Goal: Book appointment/travel/reservation

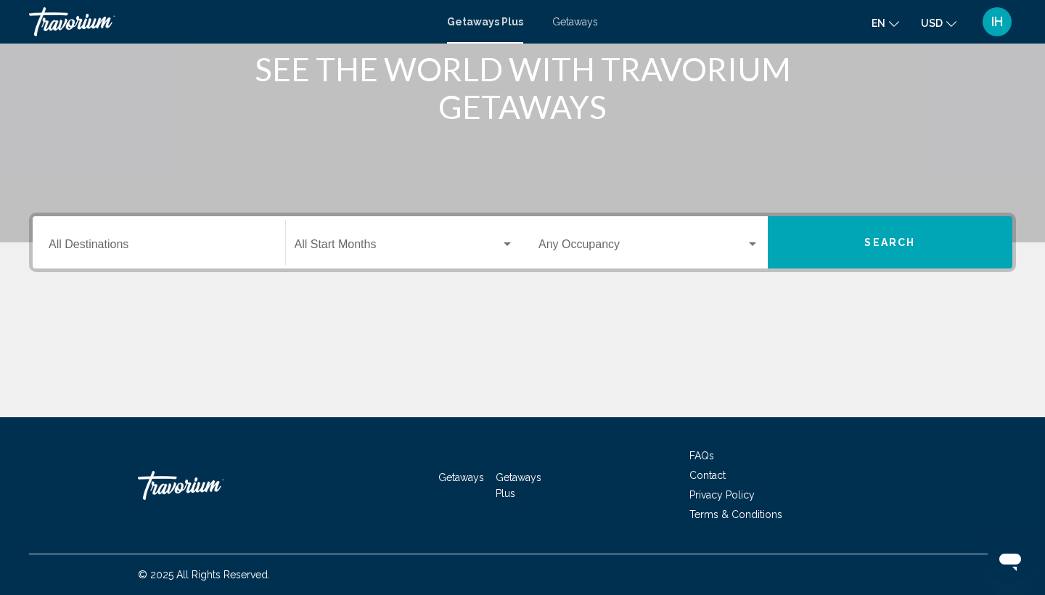
scroll to position [193, 0]
click at [170, 250] on input "Destination All Destinations" at bounding box center [159, 247] width 221 height 13
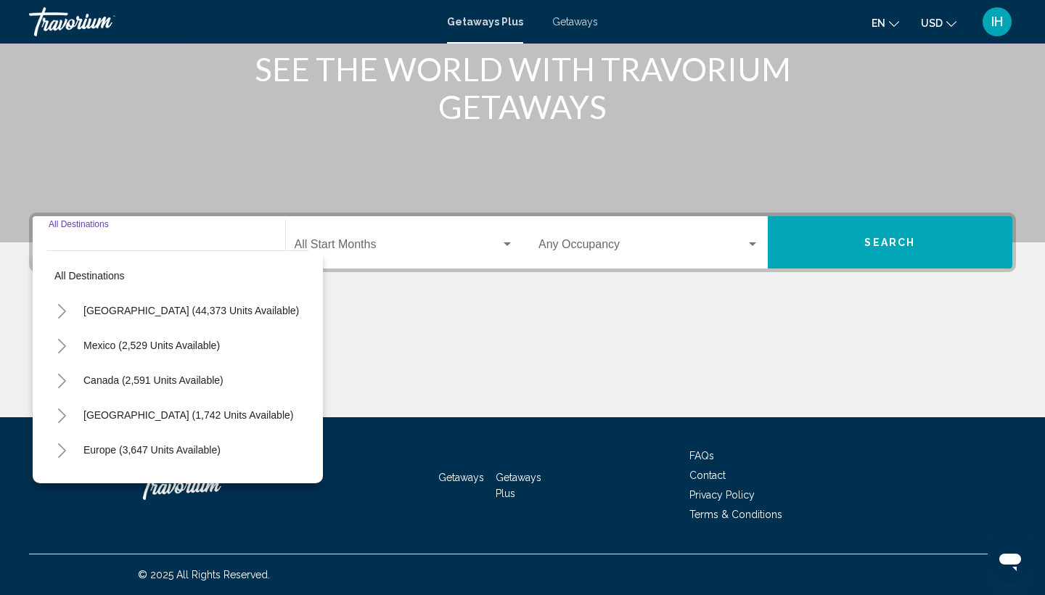
click at [335, 247] on span "Search widget" at bounding box center [398, 247] width 207 height 13
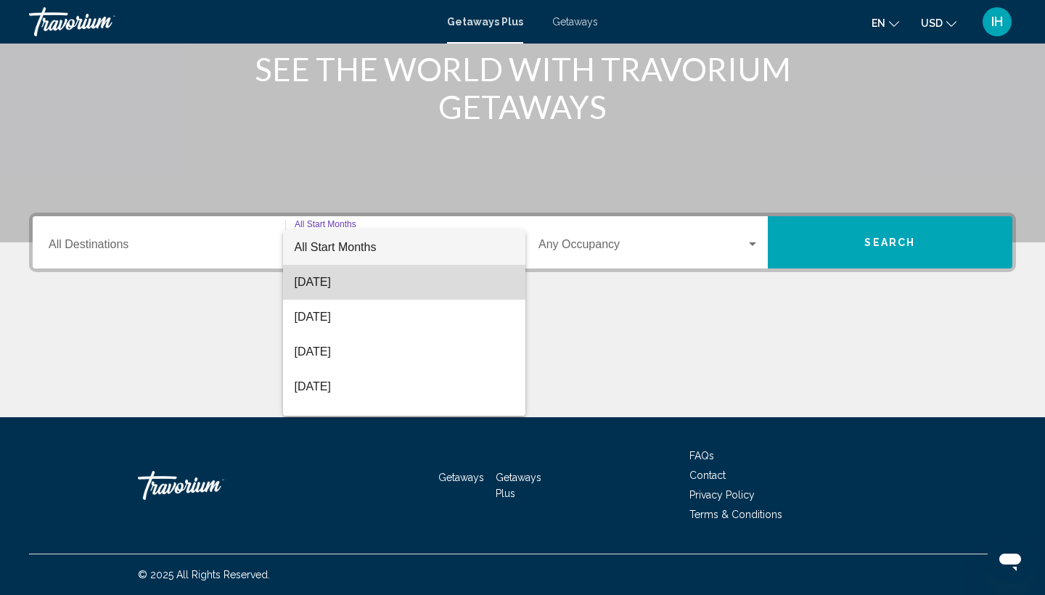
click at [343, 287] on span "[DATE]" at bounding box center [405, 282] width 220 height 35
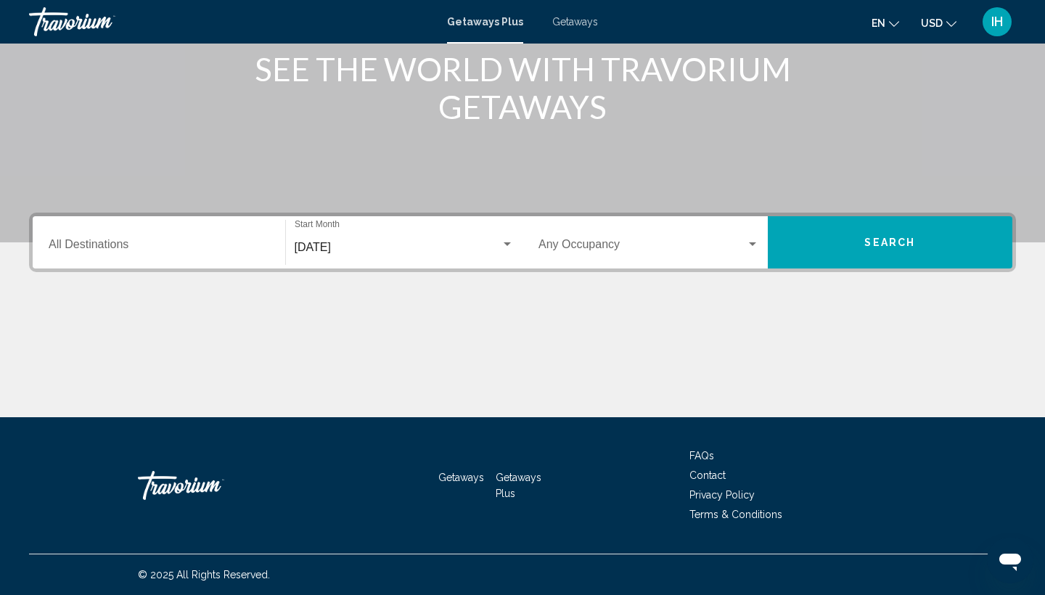
click at [607, 237] on div "Occupancy Any Occupancy" at bounding box center [649, 243] width 221 height 46
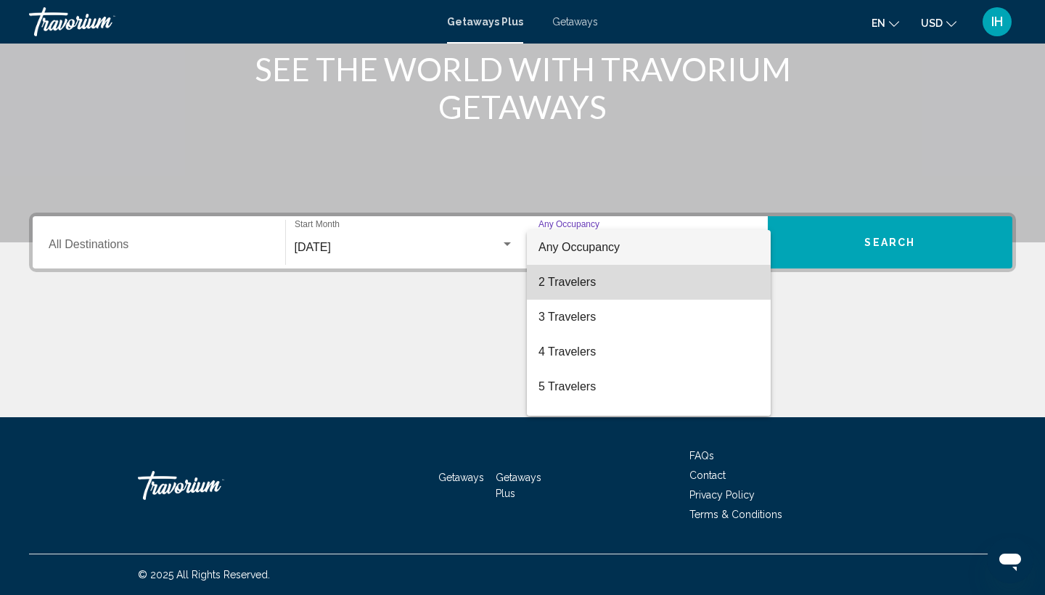
click at [605, 283] on span "2 Travelers" at bounding box center [649, 282] width 221 height 35
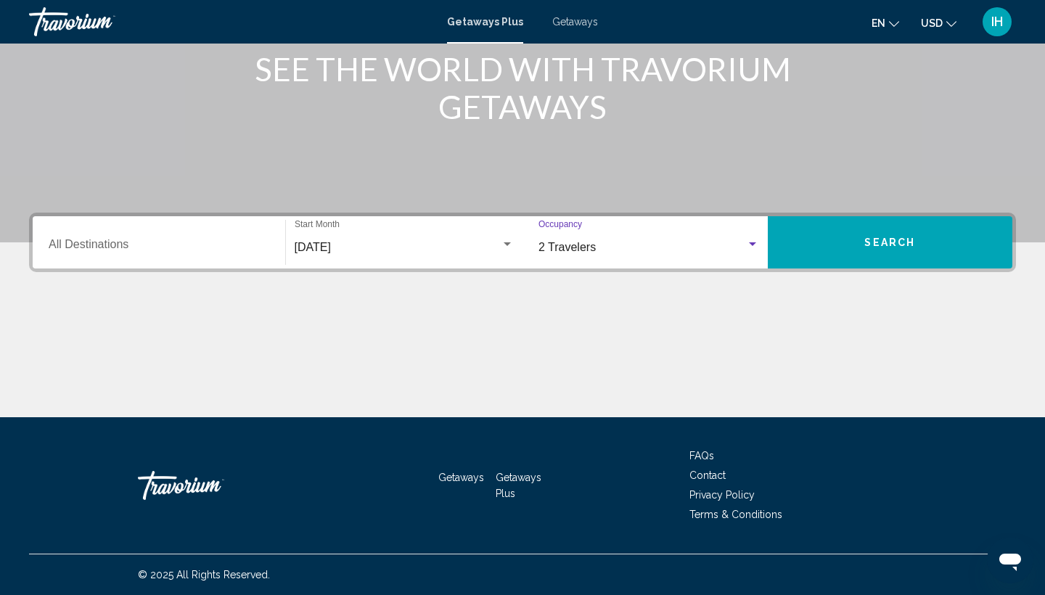
click at [165, 253] on input "Destination All Destinations" at bounding box center [159, 247] width 221 height 13
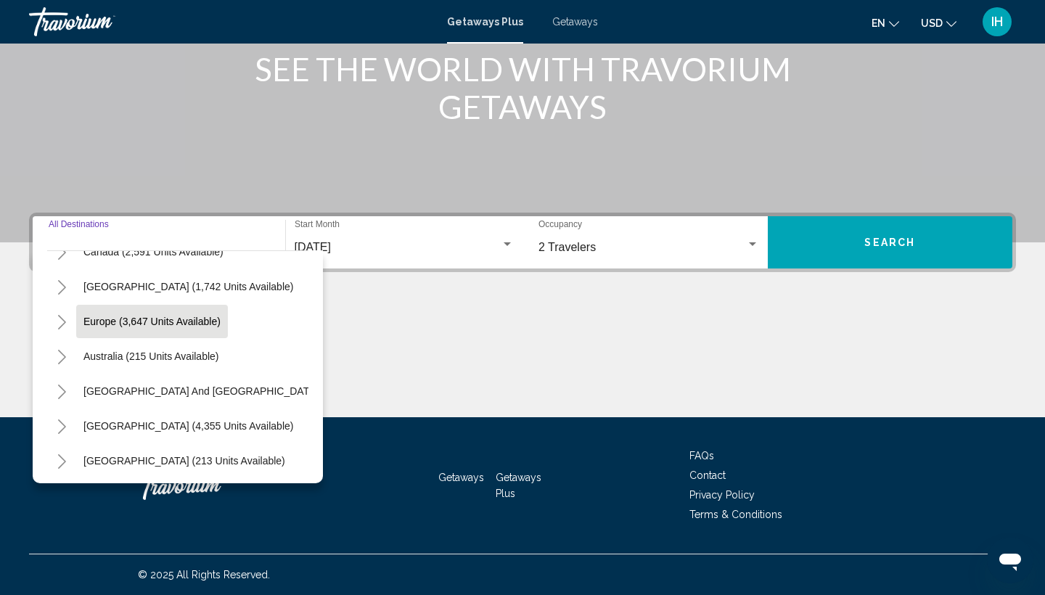
scroll to position [130, 0]
click at [60, 318] on icon "Toggle Europe (3,647 units available)" at bounding box center [62, 321] width 11 height 15
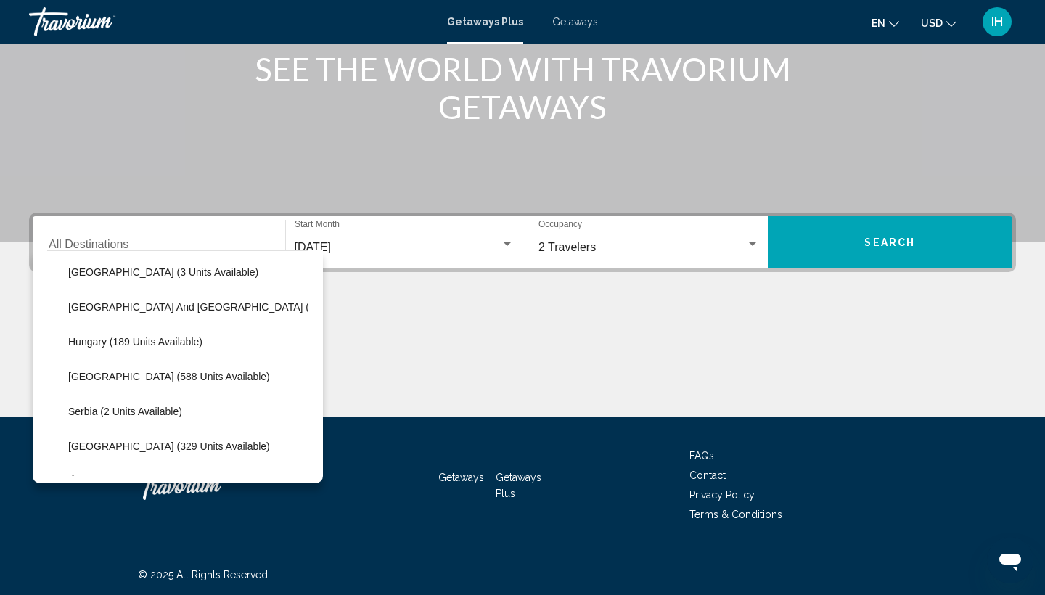
scroll to position [420, 1]
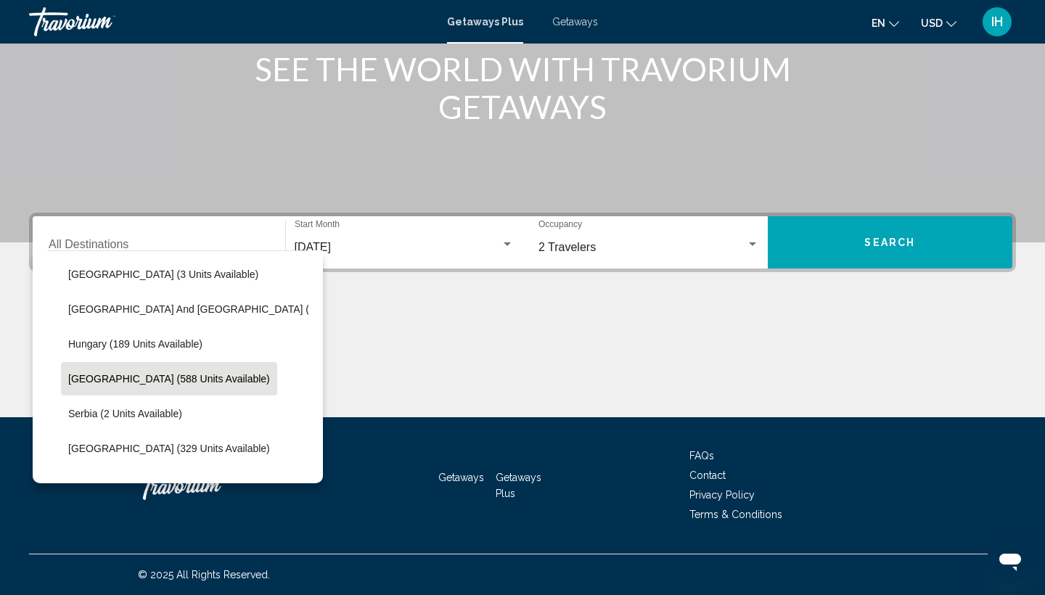
click at [125, 384] on span "Italy (588 units available)" at bounding box center [169, 379] width 202 height 12
type input "**********"
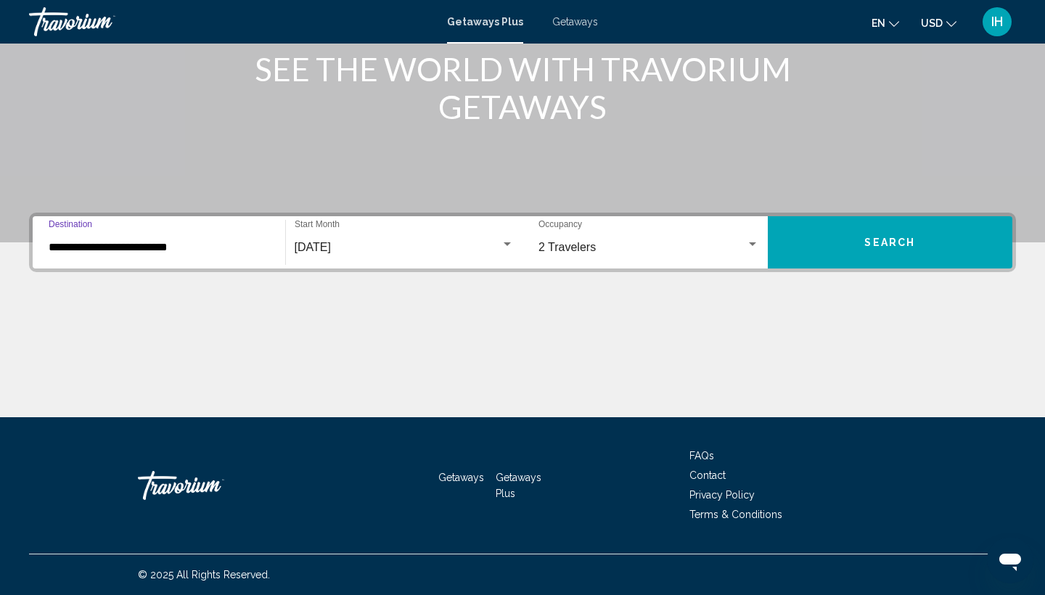
click at [806, 237] on button "Search" at bounding box center [890, 242] width 245 height 52
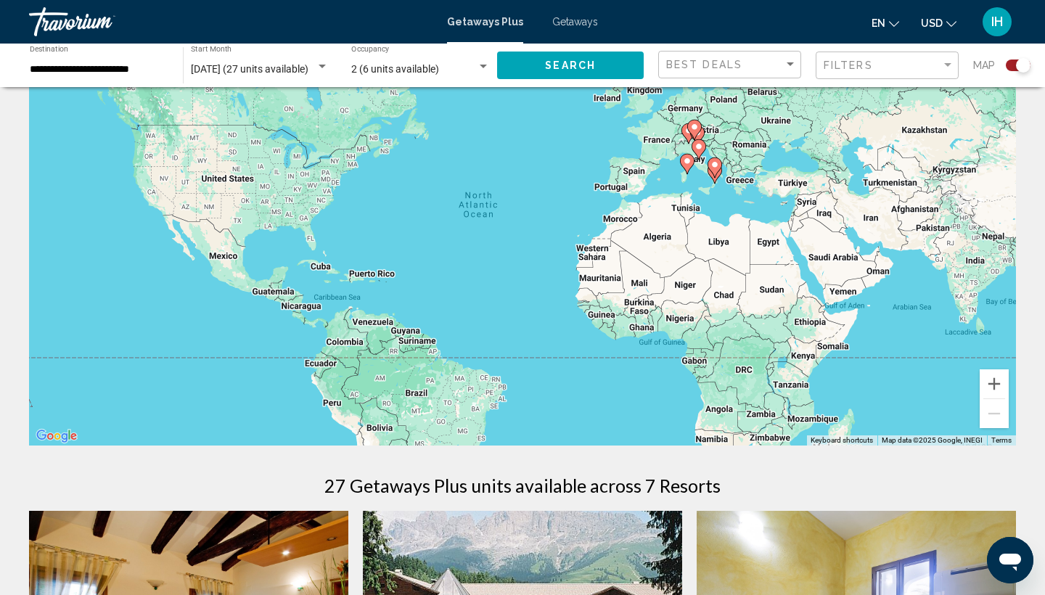
scroll to position [52, 0]
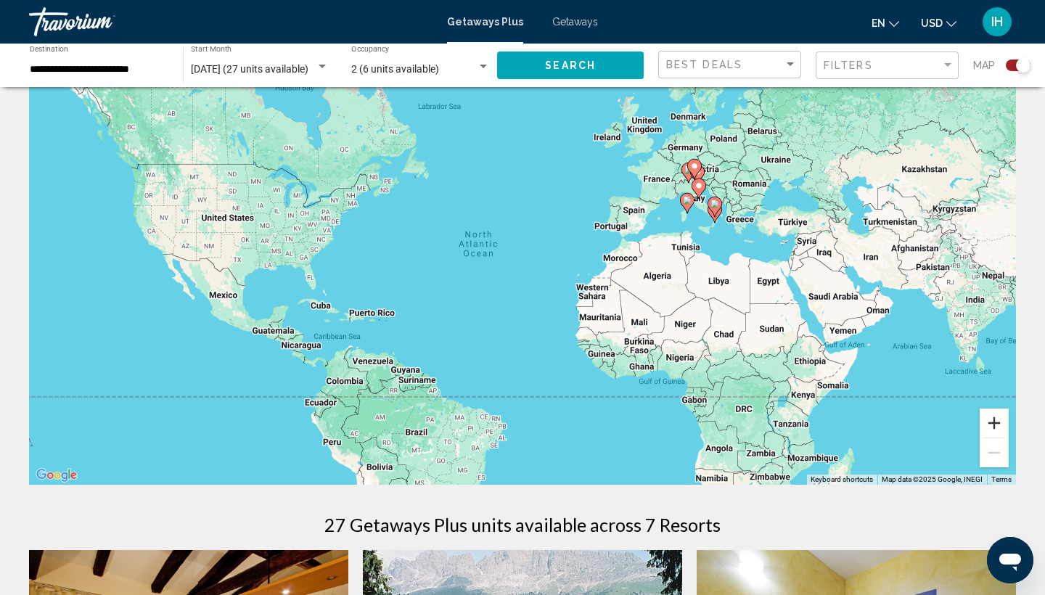
click at [1000, 420] on button "Zoom in" at bounding box center [994, 423] width 29 height 29
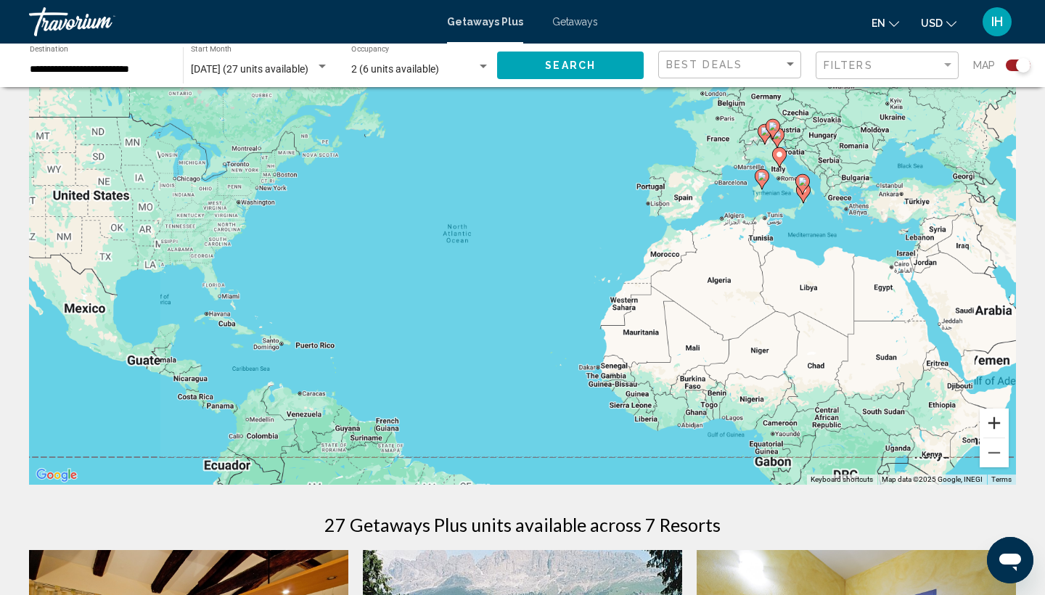
click at [1000, 420] on button "Zoom in" at bounding box center [994, 423] width 29 height 29
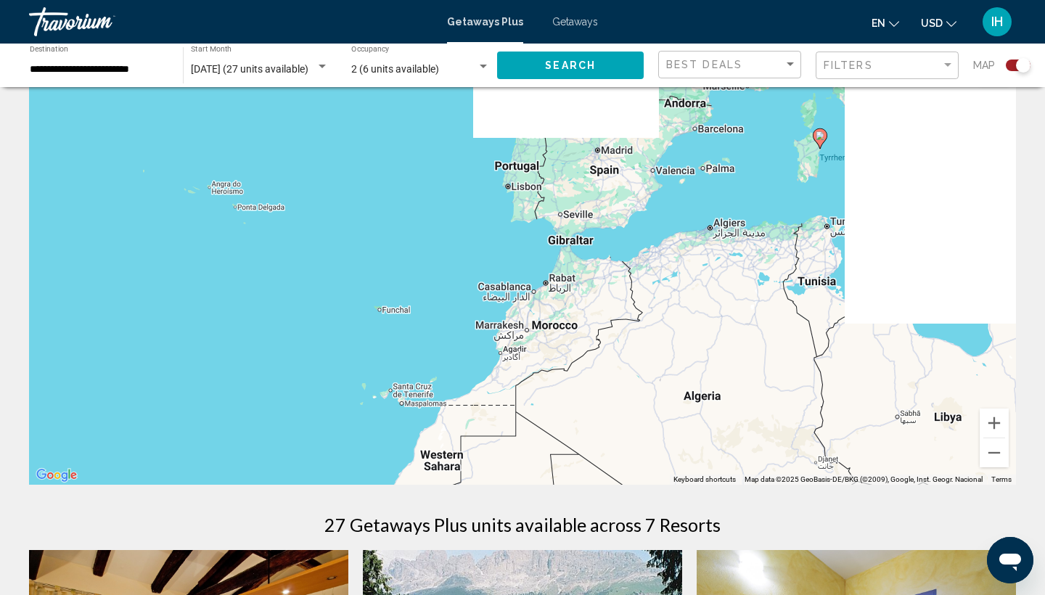
drag, startPoint x: 917, startPoint y: 252, endPoint x: 487, endPoint y: 382, distance: 449.8
click at [487, 382] on div "To activate drag with keyboard, press Alt + Enter. Once in keyboard drag state,…" at bounding box center [522, 266] width 987 height 435
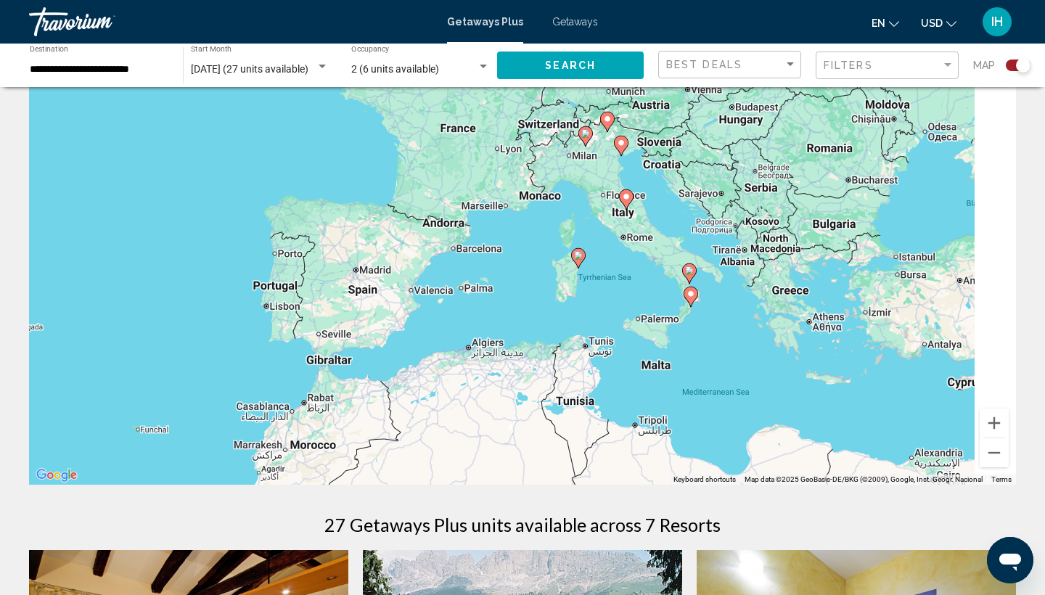
drag, startPoint x: 680, startPoint y: 241, endPoint x: 520, endPoint y: 324, distance: 180.2
click at [520, 324] on div "To activate drag with keyboard, press Alt + Enter. Once in keyboard drag state,…" at bounding box center [522, 266] width 987 height 435
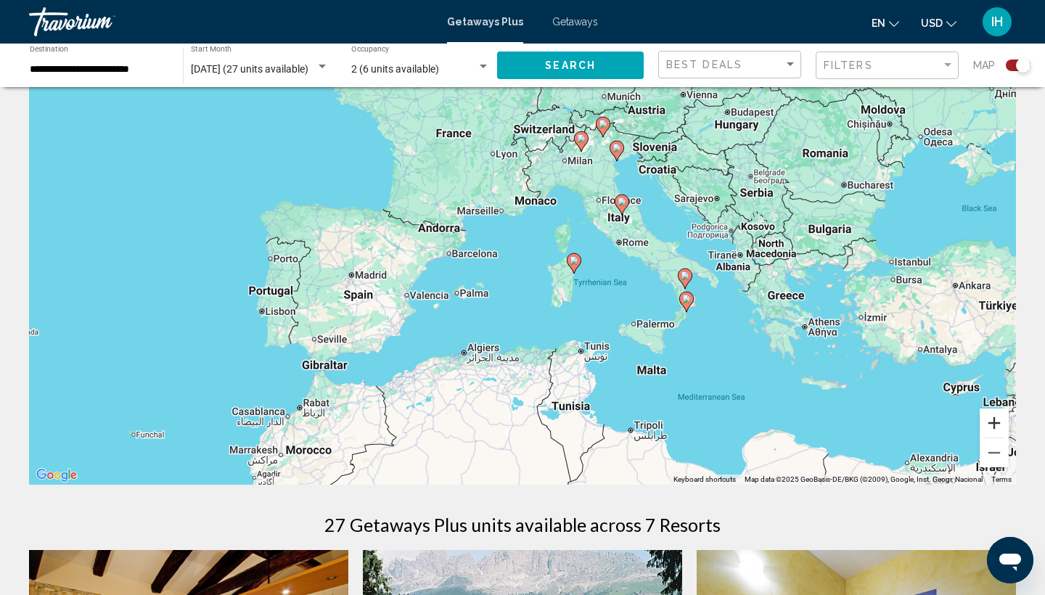
click at [998, 425] on button "Zoom in" at bounding box center [994, 423] width 29 height 29
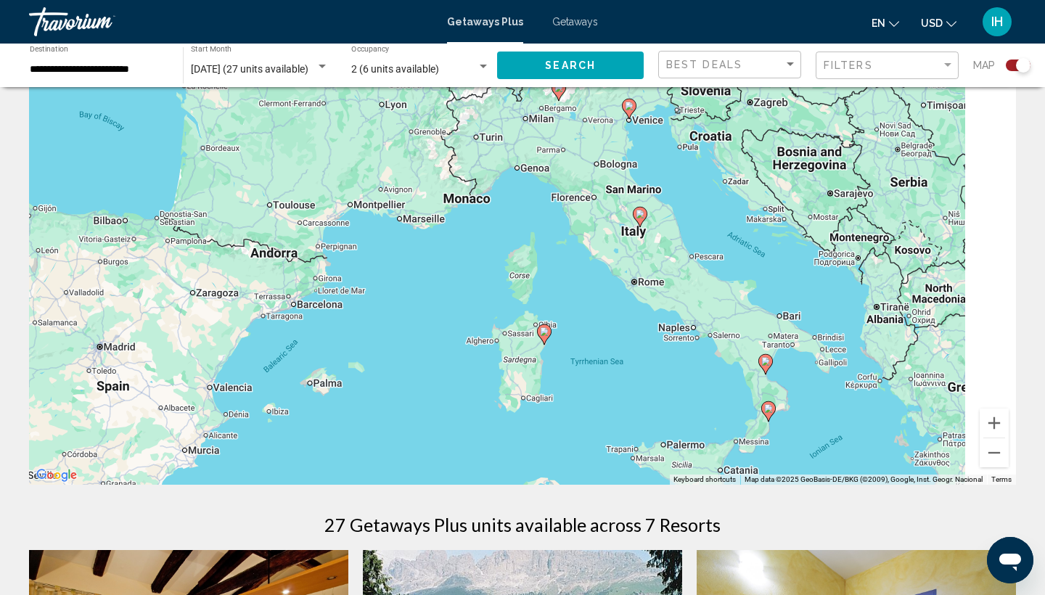
drag, startPoint x: 888, startPoint y: 231, endPoint x: 806, endPoint y: 296, distance: 104.3
click at [806, 296] on div "To activate drag with keyboard, press Alt + Enter. Once in keyboard drag state,…" at bounding box center [522, 266] width 987 height 435
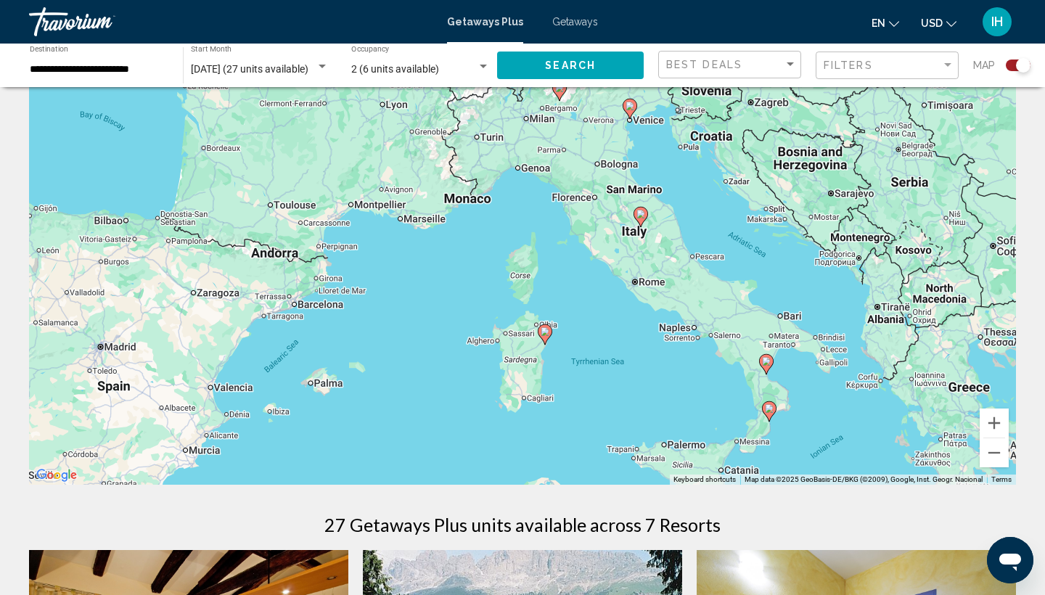
click at [640, 219] on icon "Main content" at bounding box center [640, 217] width 13 height 19
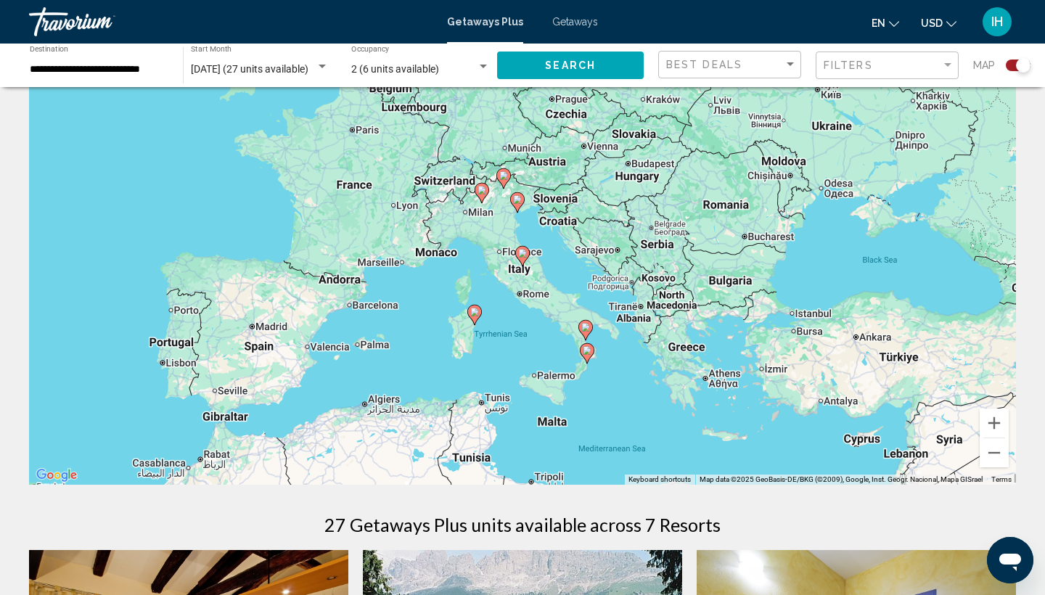
click at [523, 255] on image "Main content" at bounding box center [522, 253] width 9 height 9
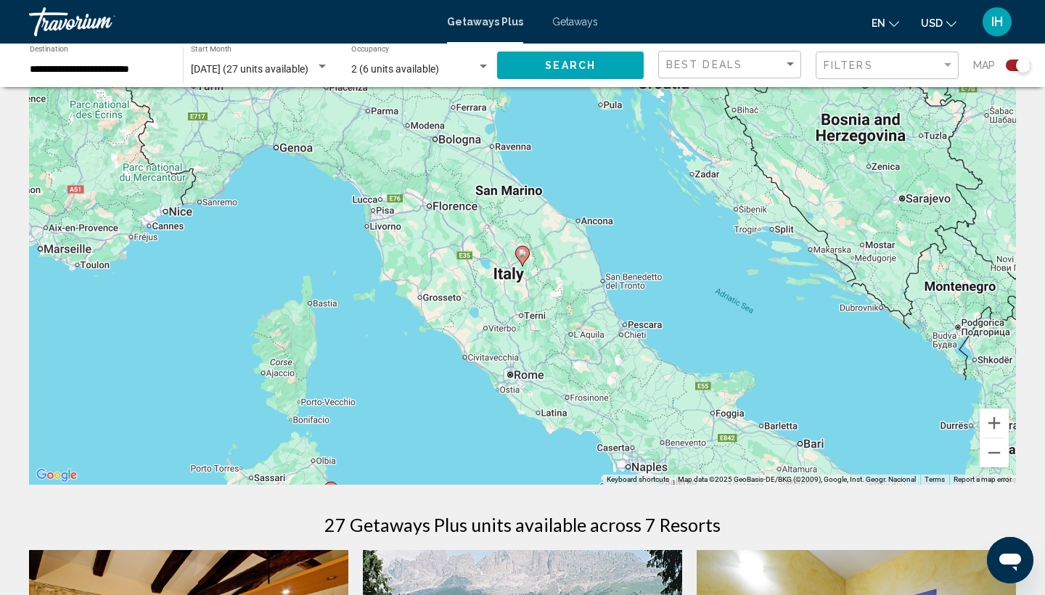
click at [523, 255] on image "Main content" at bounding box center [522, 253] width 9 height 9
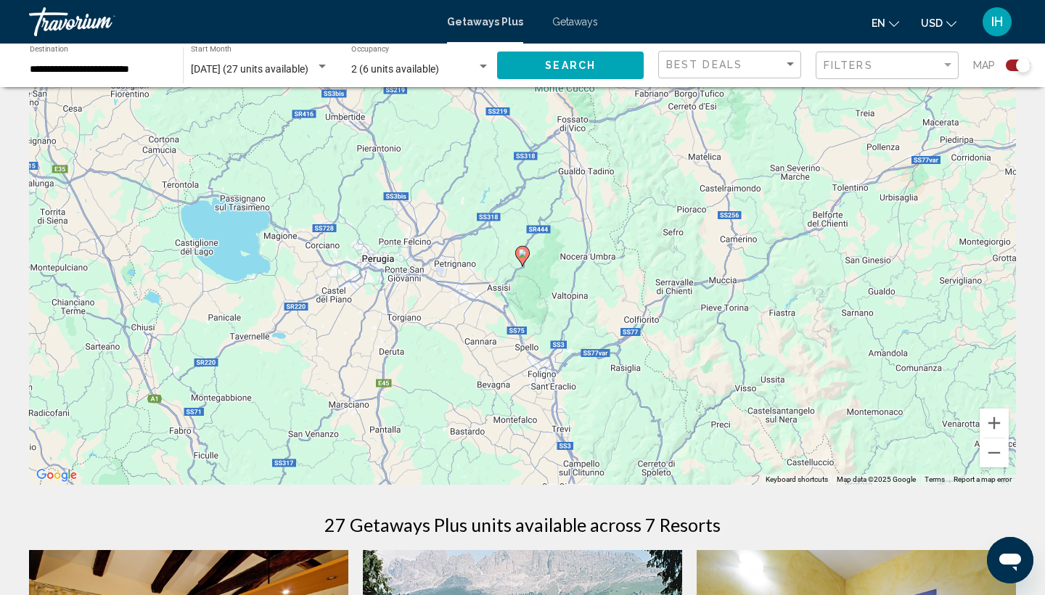
click at [523, 255] on image "Main content" at bounding box center [522, 253] width 9 height 9
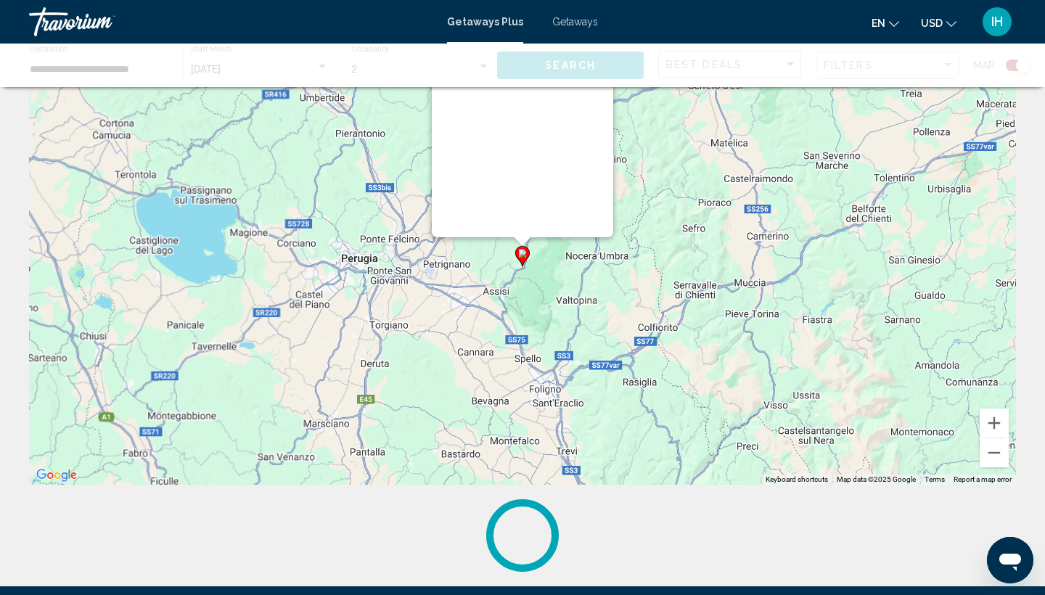
scroll to position [0, 0]
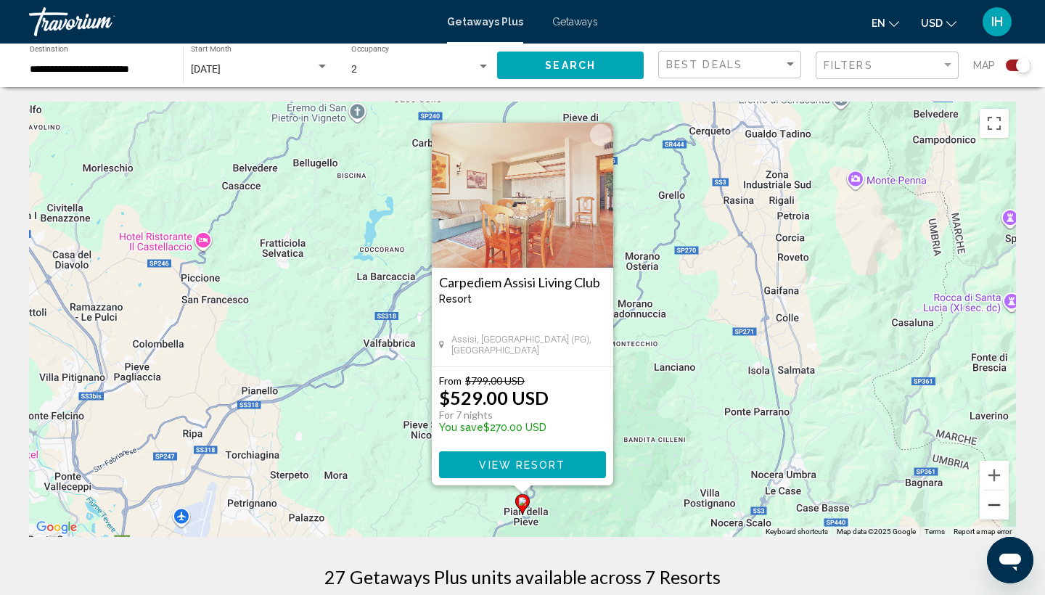
click at [991, 509] on button "Zoom out" at bounding box center [994, 505] width 29 height 29
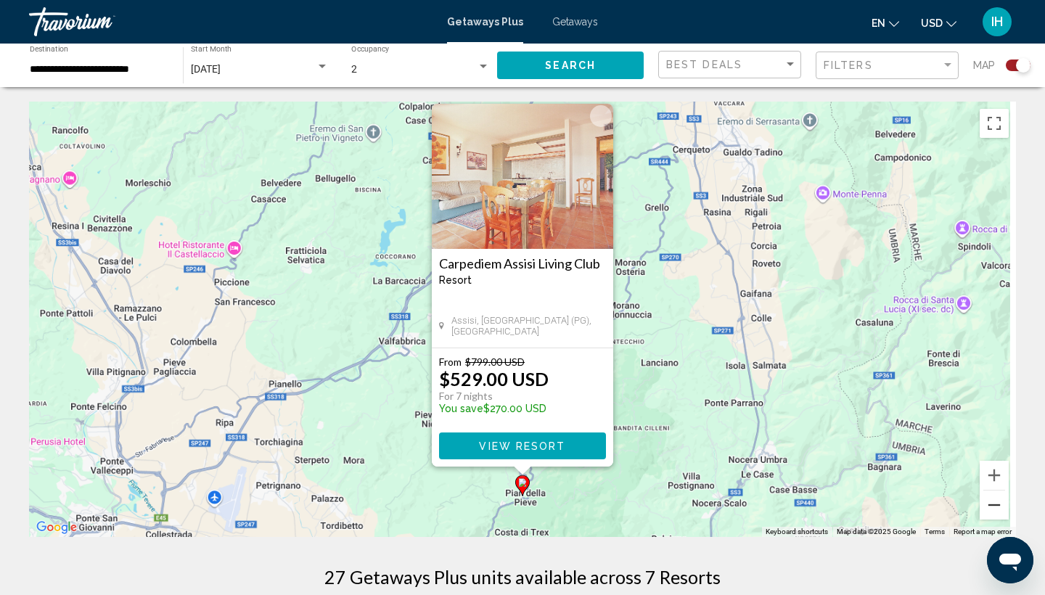
click at [991, 509] on button "Zoom out" at bounding box center [994, 505] width 29 height 29
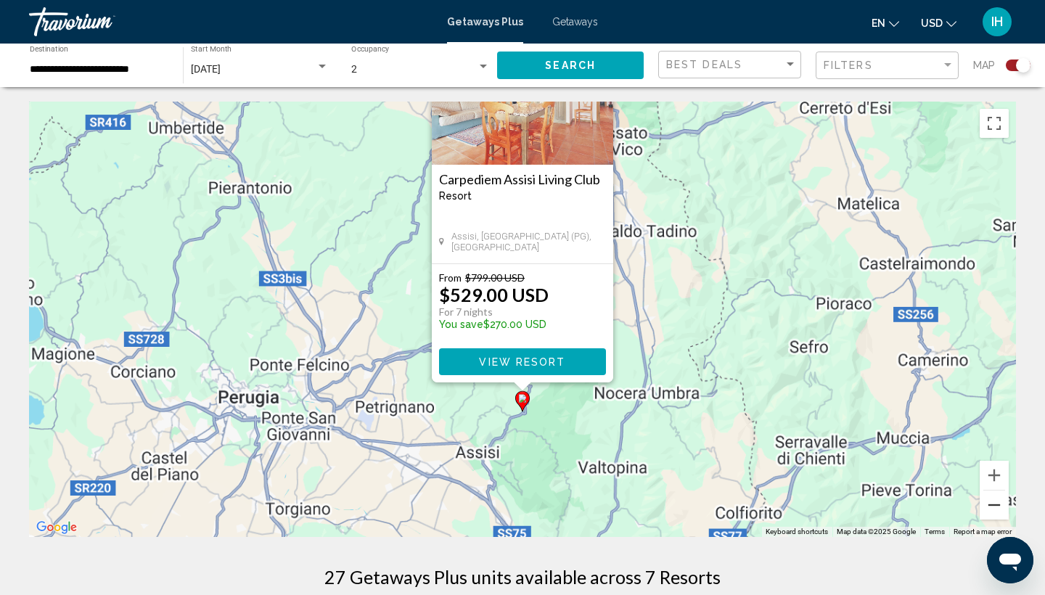
click at [991, 509] on button "Zoom out" at bounding box center [994, 505] width 29 height 29
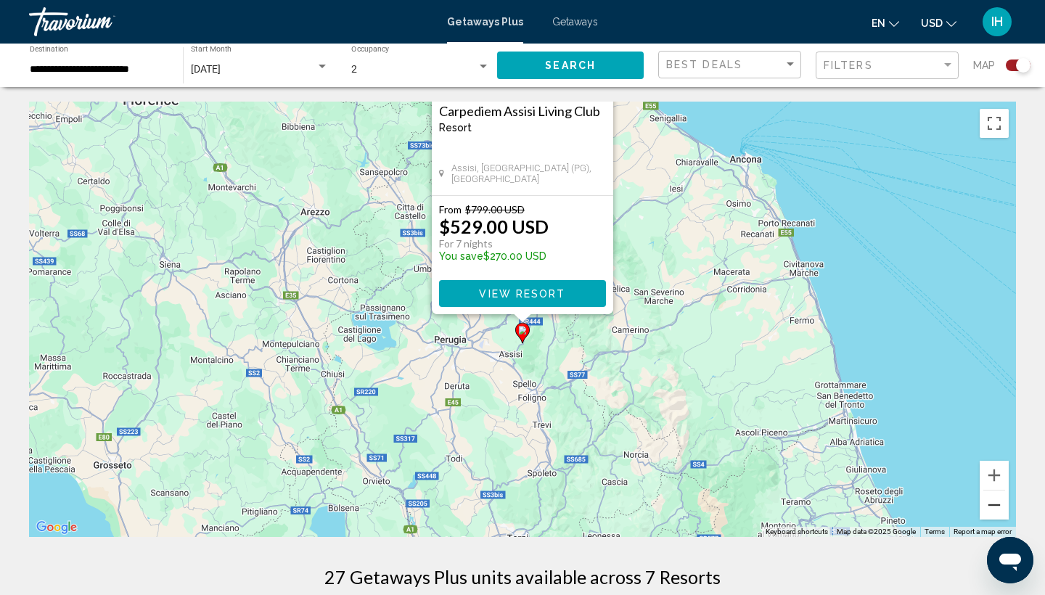
click at [990, 509] on button "Zoom out" at bounding box center [994, 505] width 29 height 29
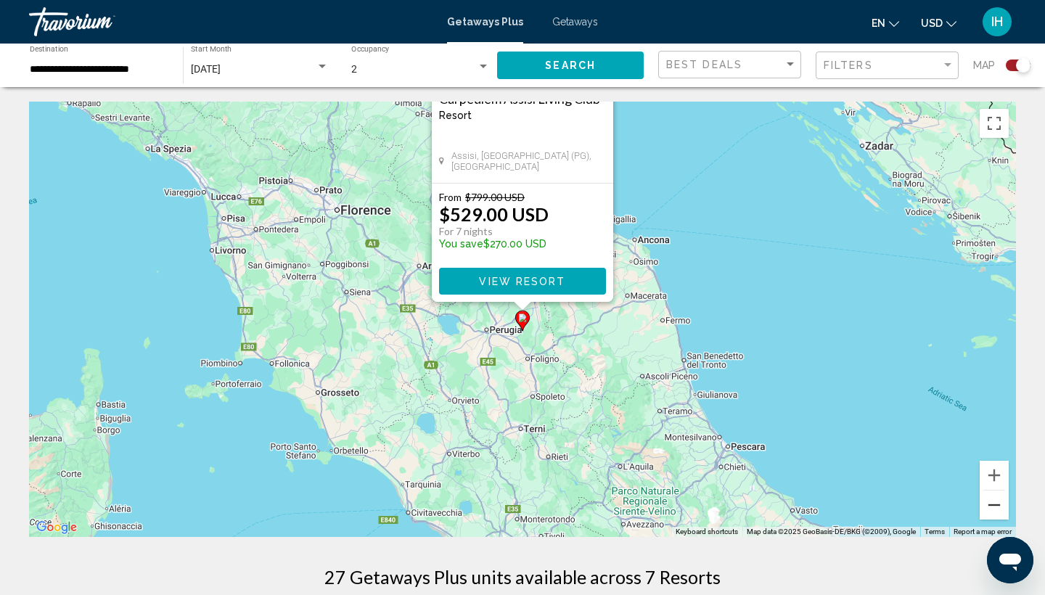
click at [990, 508] on button "Zoom out" at bounding box center [994, 505] width 29 height 29
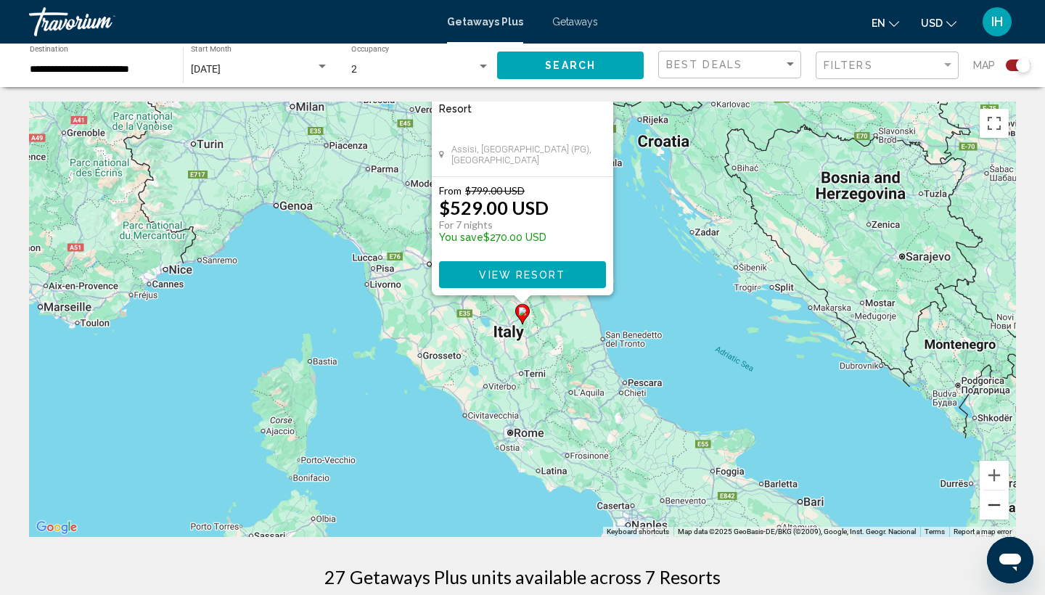
click at [990, 508] on button "Zoom out" at bounding box center [994, 505] width 29 height 29
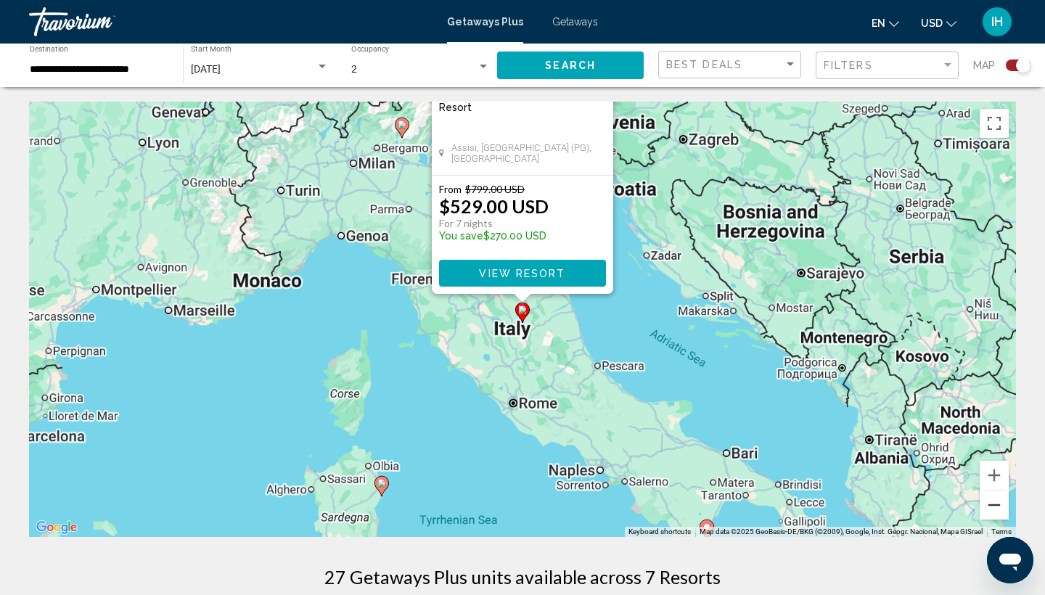
click at [990, 508] on button "Zoom out" at bounding box center [994, 505] width 29 height 29
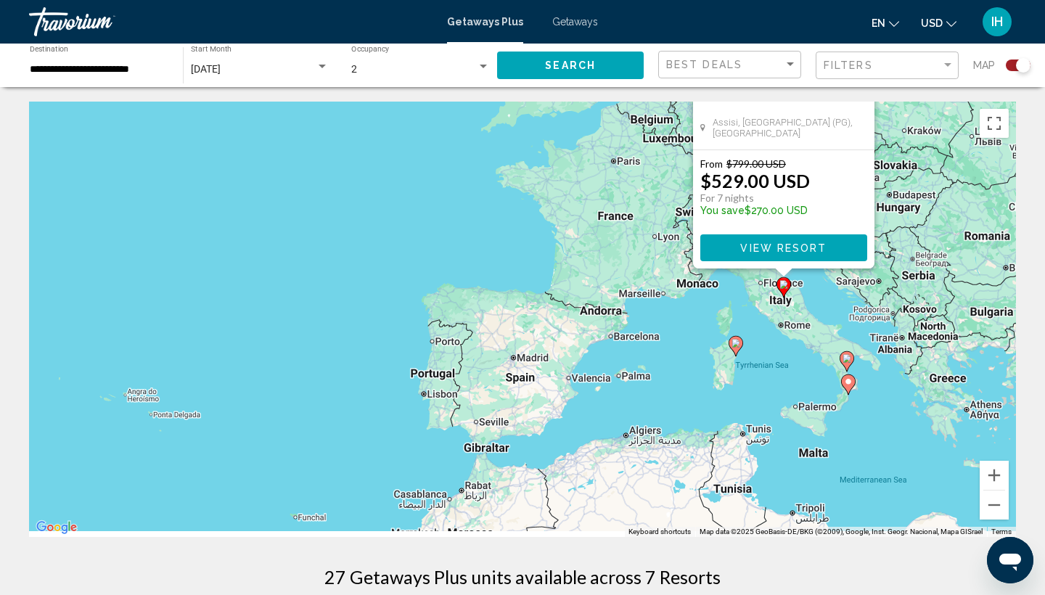
drag, startPoint x: 263, startPoint y: 414, endPoint x: 739, endPoint y: 396, distance: 475.8
click at [734, 396] on div "To activate drag with keyboard, press Alt + Enter. Once in keyboard drag state,…" at bounding box center [522, 319] width 987 height 435
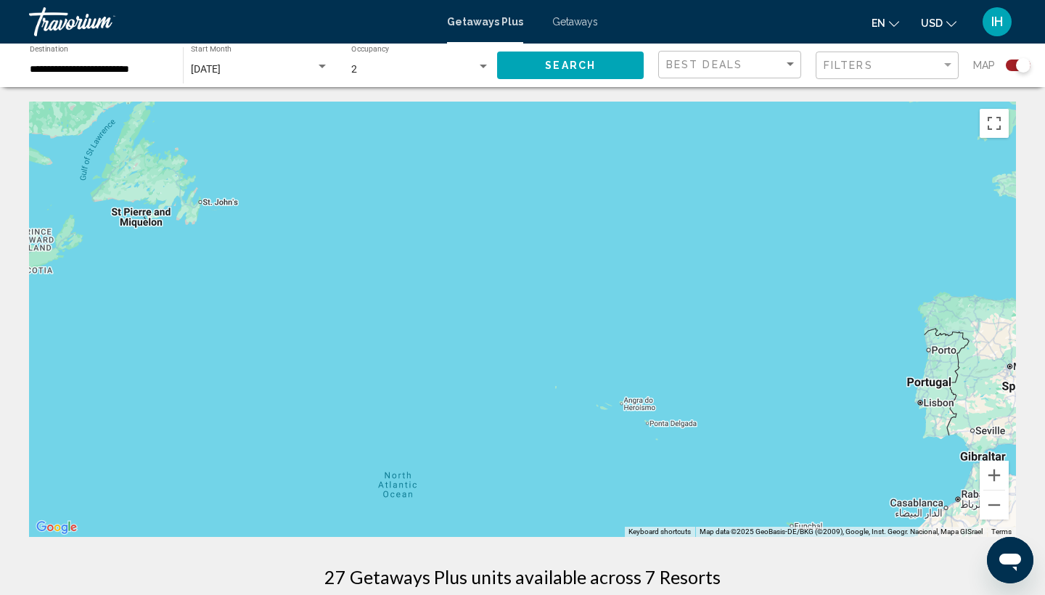
drag, startPoint x: 365, startPoint y: 368, endPoint x: 901, endPoint y: 377, distance: 536.5
click at [901, 377] on div "To activate drag with keyboard, press Alt + Enter. Once in keyboard drag state,…" at bounding box center [522, 319] width 987 height 435
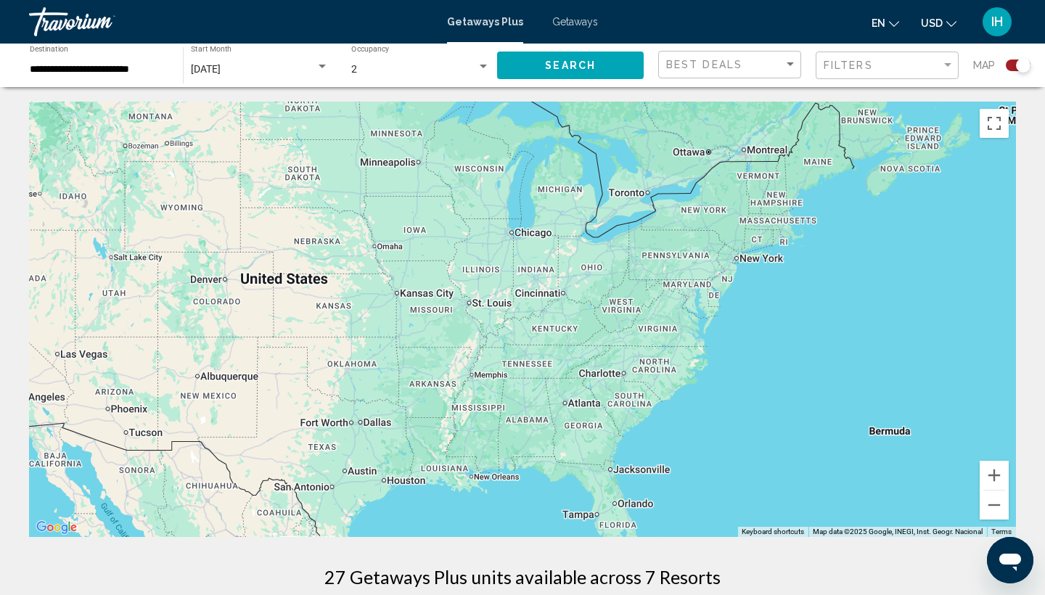
drag, startPoint x: 881, startPoint y: 361, endPoint x: 636, endPoint y: 229, distance: 278.3
click at [636, 229] on div "To activate drag with keyboard, press Alt + Enter. Once in keyboard drag state,…" at bounding box center [522, 319] width 987 height 435
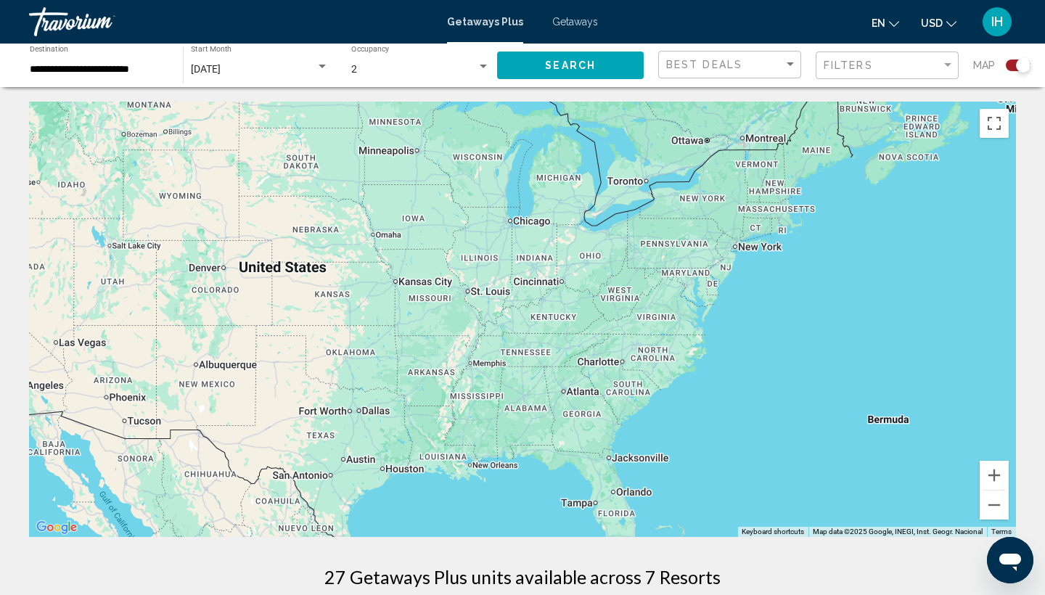
drag, startPoint x: 651, startPoint y: 331, endPoint x: 629, endPoint y: 326, distance: 22.4
click at [637, 326] on div "To activate drag with keyboard, press Alt + Enter. Once in keyboard drag state,…" at bounding box center [522, 319] width 987 height 435
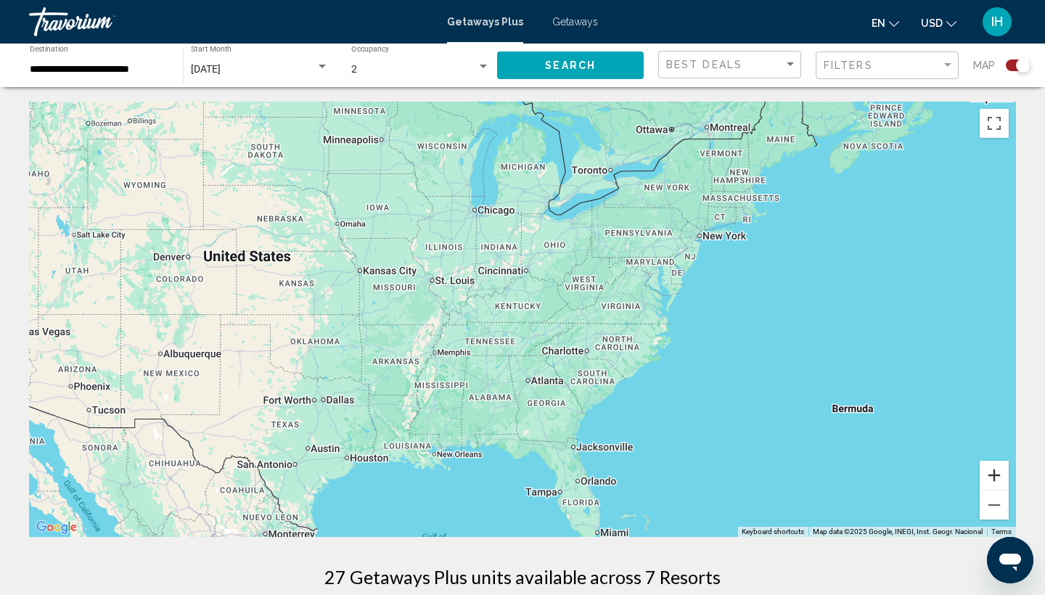
click at [993, 480] on button "Zoom in" at bounding box center [994, 475] width 29 height 29
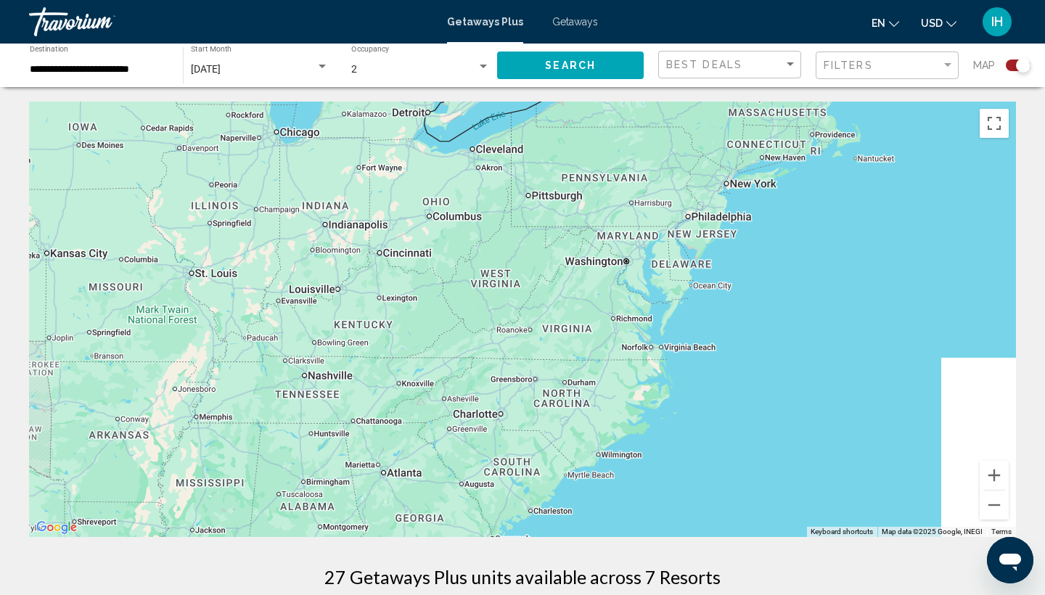
drag, startPoint x: 944, startPoint y: 298, endPoint x: 777, endPoint y: 345, distance: 173.5
click at [777, 343] on div "To activate drag with keyboard, press Alt + Enter. Once in keyboard drag state,…" at bounding box center [522, 319] width 987 height 435
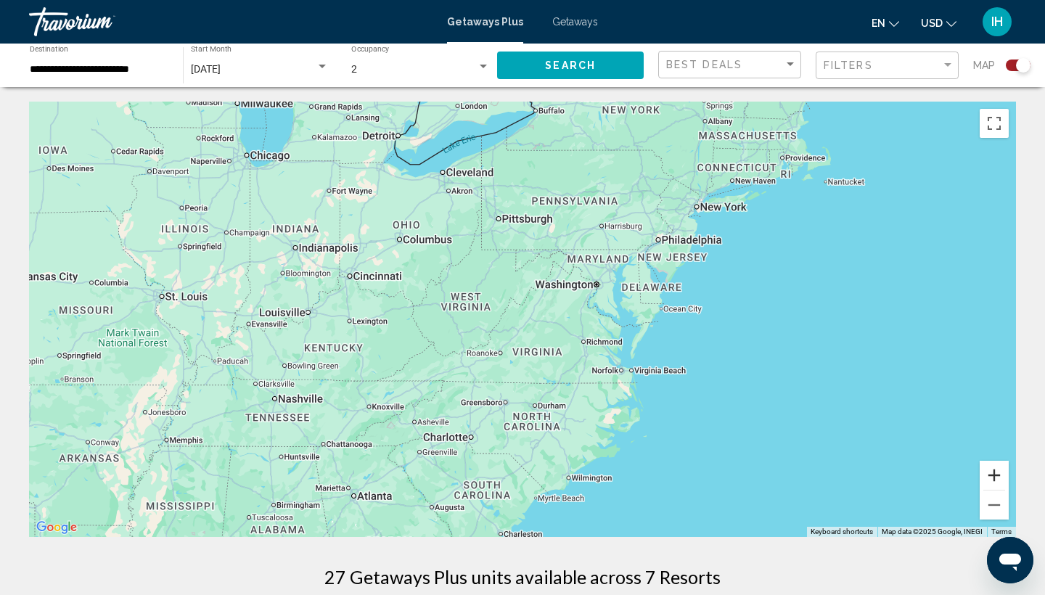
click at [995, 467] on button "Zoom in" at bounding box center [994, 475] width 29 height 29
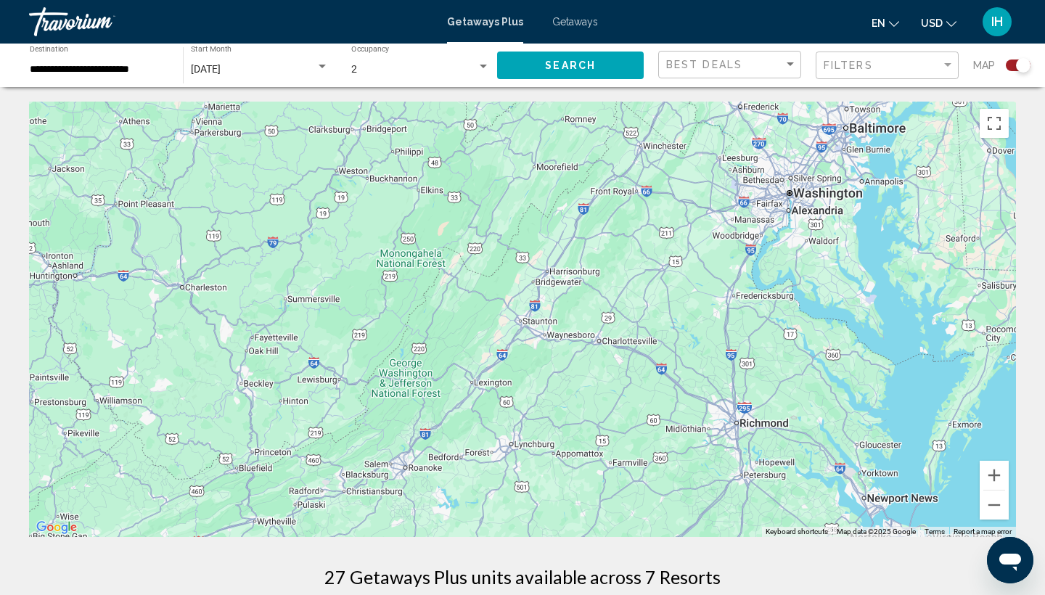
drag, startPoint x: 936, startPoint y: 142, endPoint x: 713, endPoint y: 334, distance: 294.4
click at [713, 334] on div "To activate drag with keyboard, press Alt + Enter. Once in keyboard drag state,…" at bounding box center [522, 319] width 987 height 435
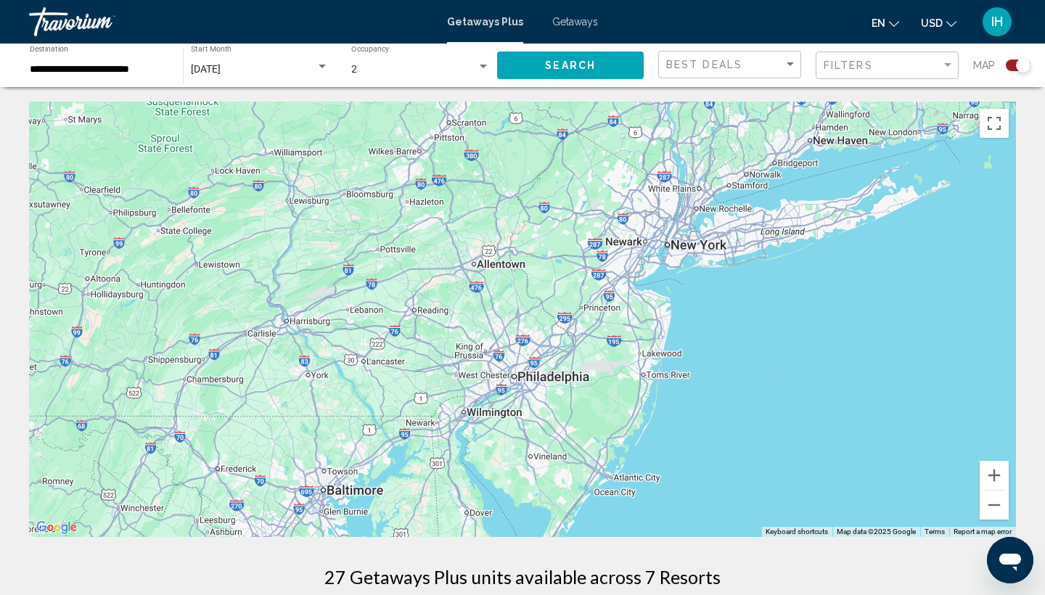
drag, startPoint x: 725, startPoint y: 348, endPoint x: 539, endPoint y: 361, distance: 186.3
click at [539, 361] on div "To activate drag with keyboard, press Alt + Enter. Once in keyboard drag state,…" at bounding box center [522, 319] width 987 height 435
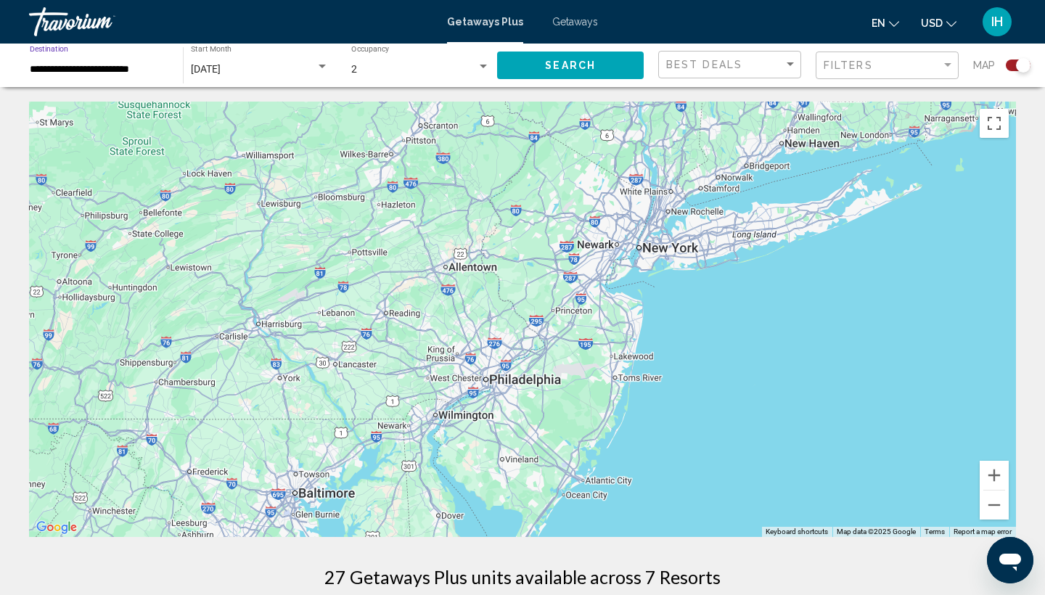
click at [139, 75] on input "**********" at bounding box center [99, 70] width 139 height 12
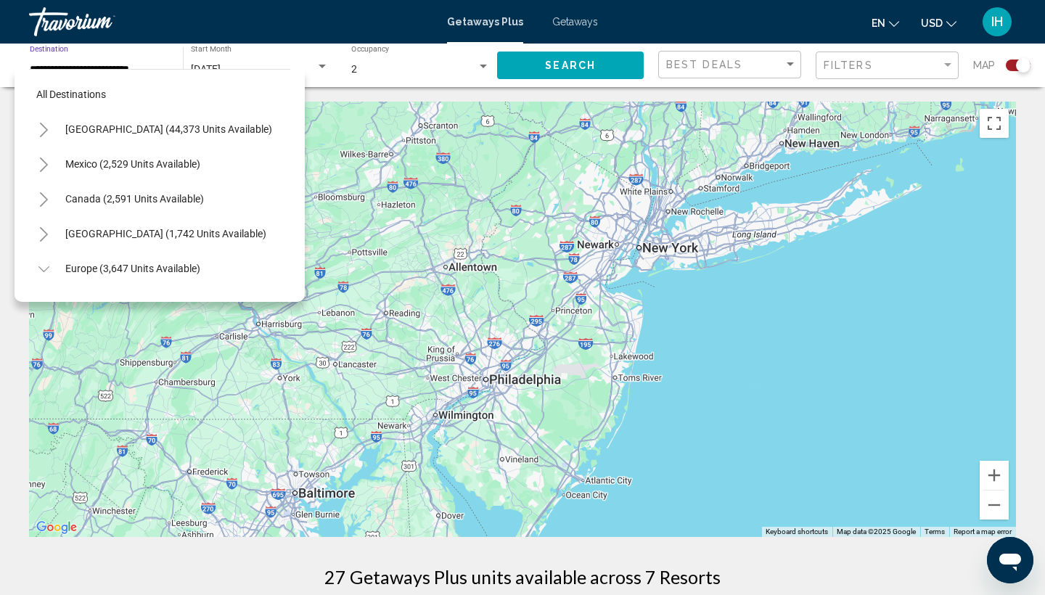
click at [48, 135] on icon "Toggle United States (44,373 units available)" at bounding box center [43, 130] width 11 height 15
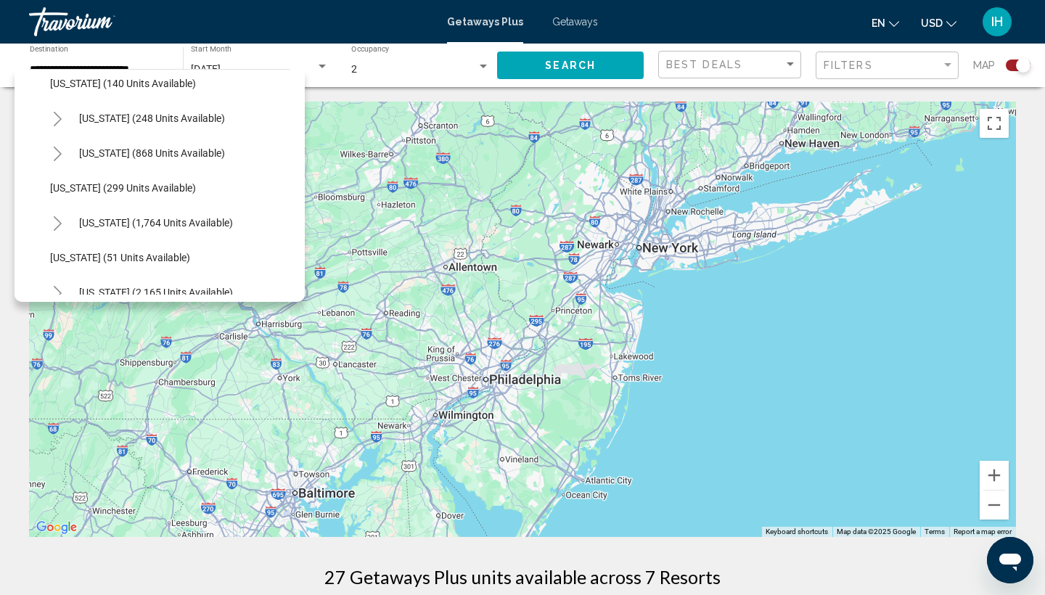
scroll to position [1000, 1]
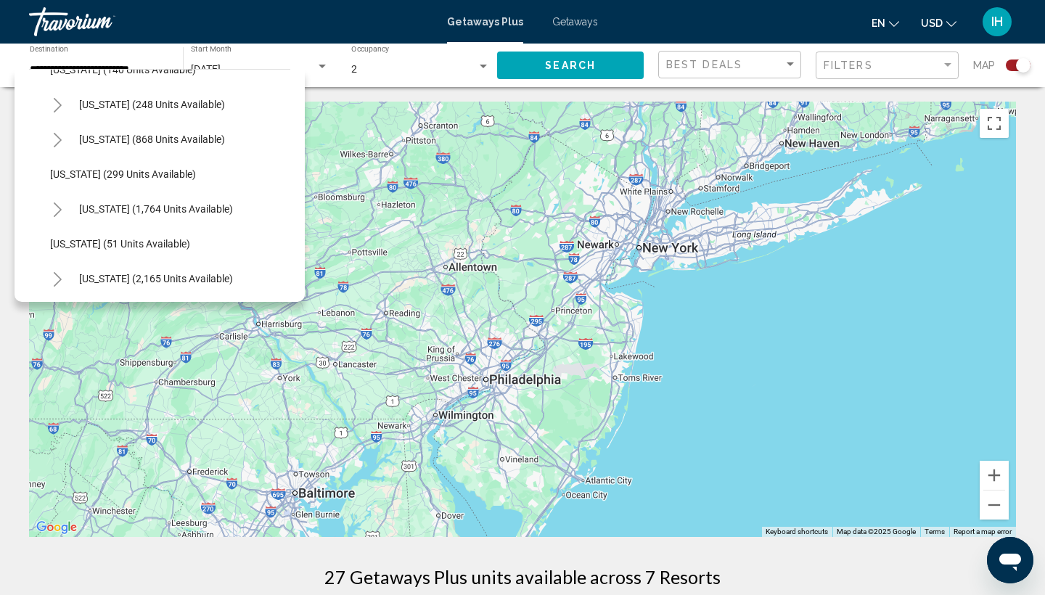
click at [60, 106] on icon "Toggle New York (248 units available)" at bounding box center [58, 105] width 8 height 15
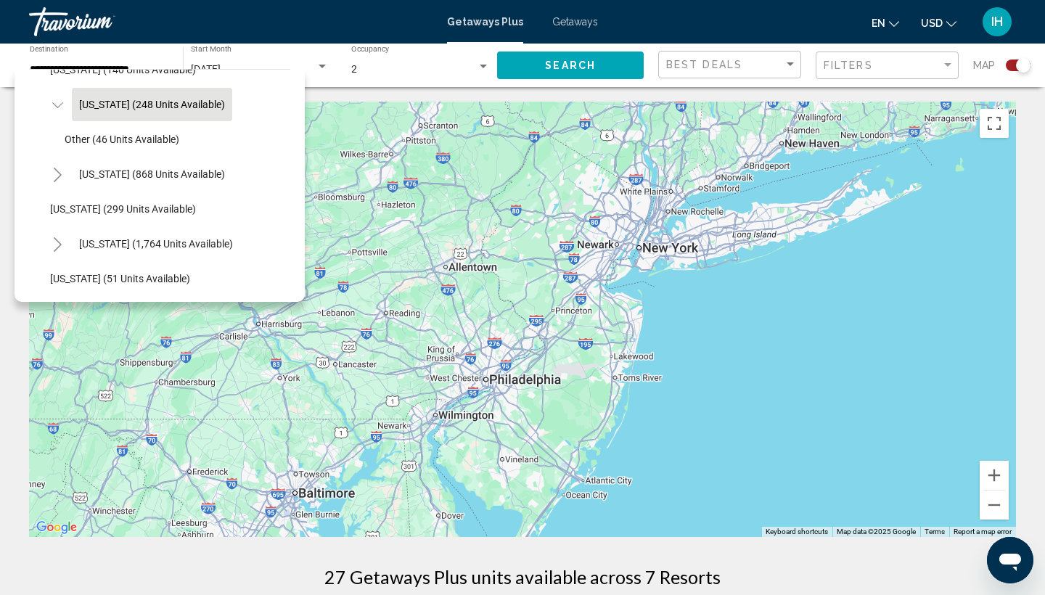
click at [110, 114] on button "New York (248 units available)" at bounding box center [152, 104] width 160 height 33
type input "**********"
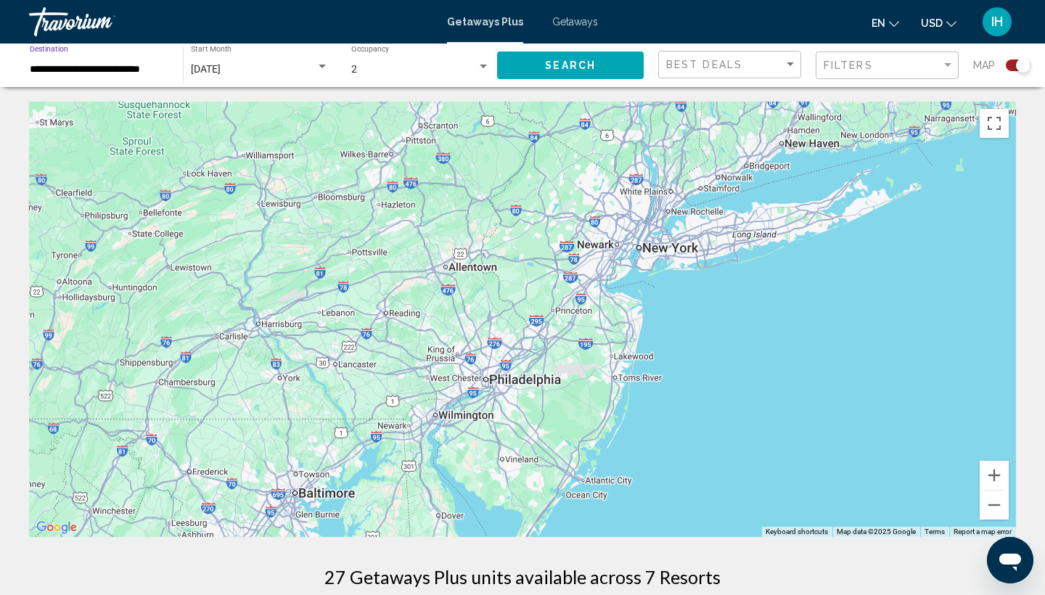
click at [589, 69] on span "Search" at bounding box center [570, 66] width 51 height 12
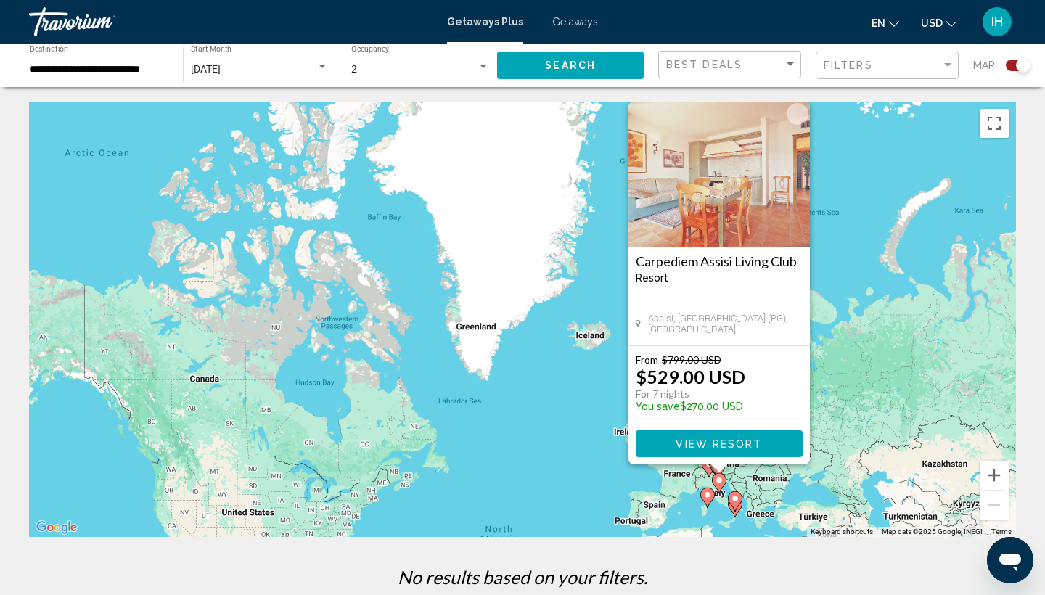
drag, startPoint x: 488, startPoint y: 397, endPoint x: 604, endPoint y: 202, distance: 226.5
click at [604, 202] on div "To activate drag with keyboard, press Alt + Enter. Once in keyboard drag state,…" at bounding box center [522, 319] width 987 height 435
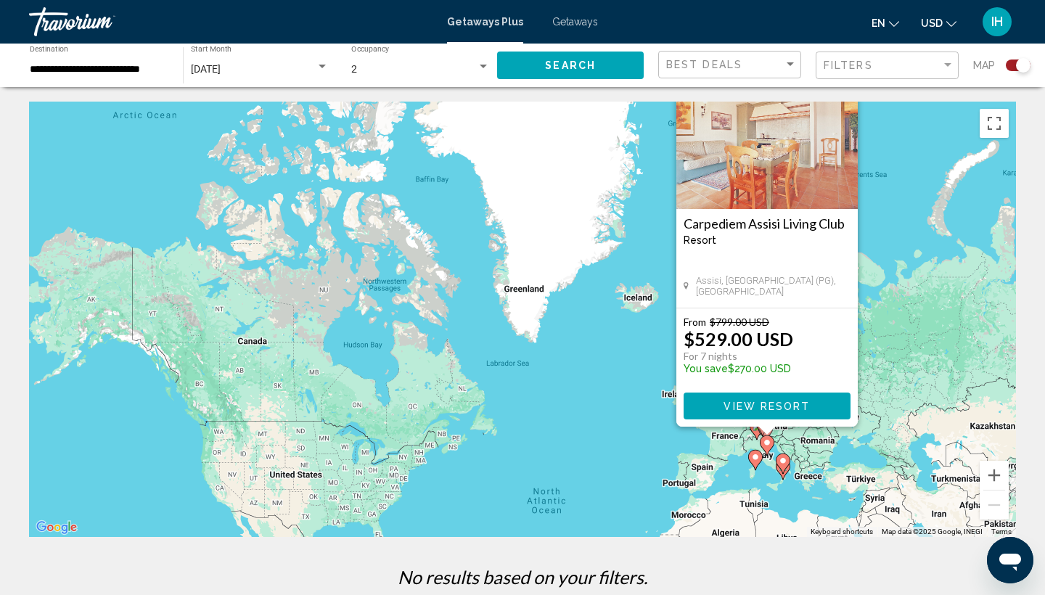
drag, startPoint x: 604, startPoint y: 205, endPoint x: 491, endPoint y: 469, distance: 287.4
click at [491, 469] on div "To activate drag with keyboard, press Alt + Enter. Once in keyboard drag state,…" at bounding box center [522, 319] width 987 height 435
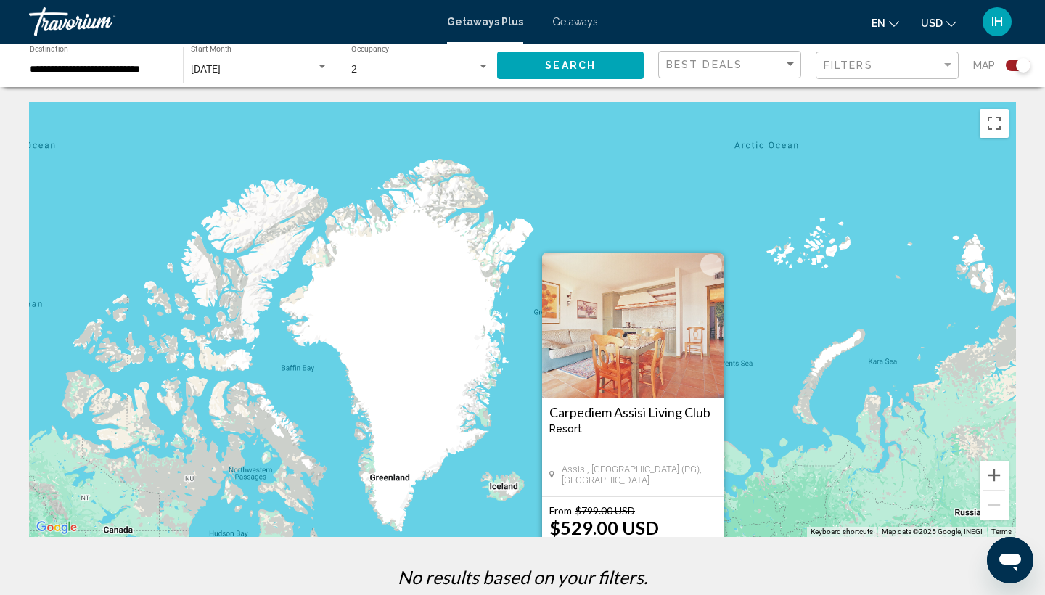
click at [713, 267] on button "Close" at bounding box center [711, 265] width 22 height 22
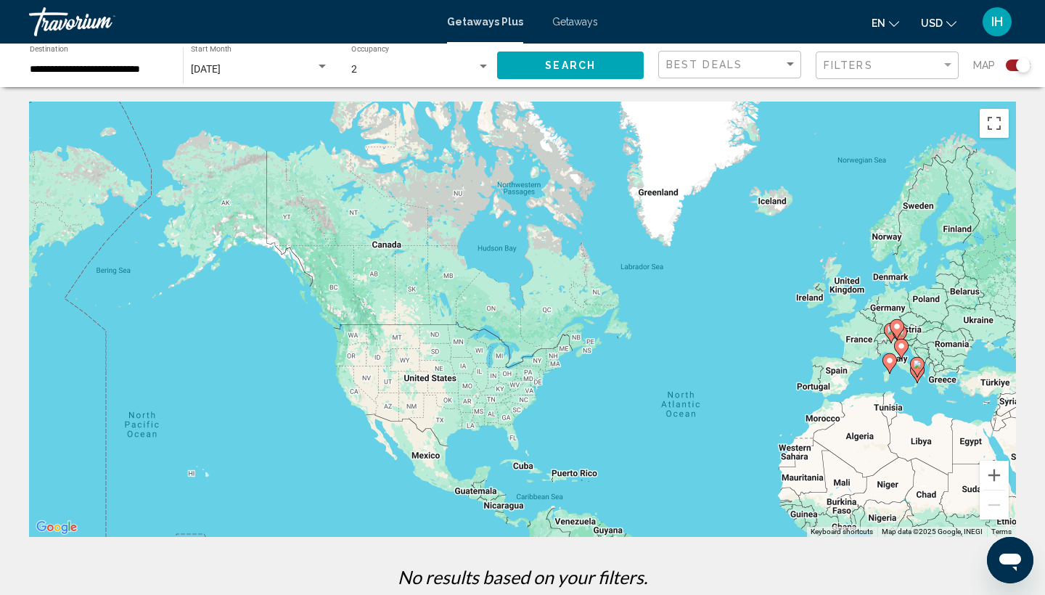
drag, startPoint x: 444, startPoint y: 497, endPoint x: 724, endPoint y: 169, distance: 430.9
click at [724, 169] on div "To activate drag with keyboard, press Alt + Enter. Once in keyboard drag state,…" at bounding box center [522, 319] width 987 height 435
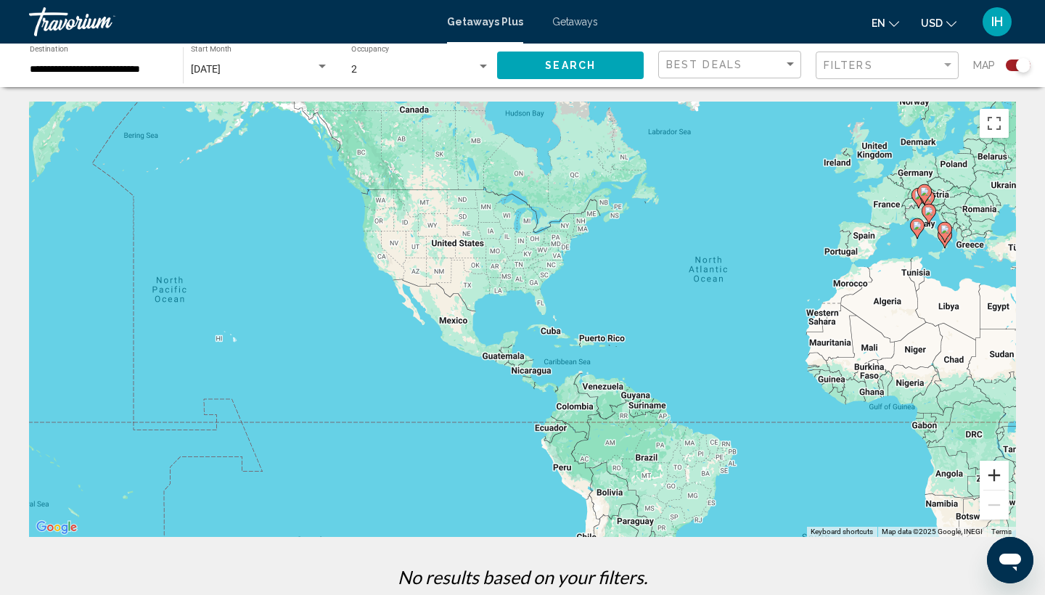
click at [994, 476] on button "Zoom in" at bounding box center [994, 475] width 29 height 29
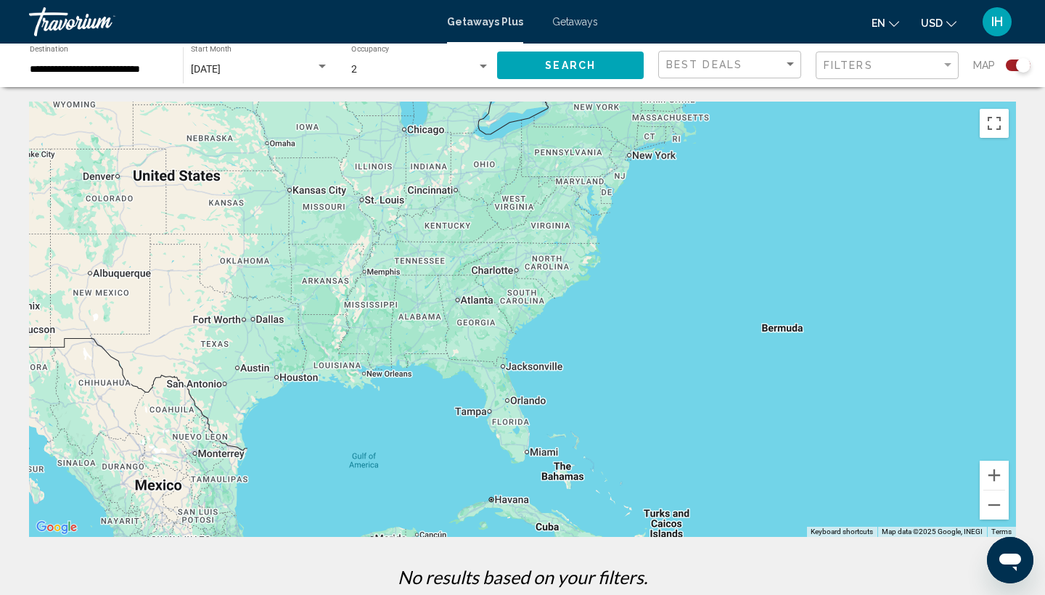
drag, startPoint x: 844, startPoint y: 319, endPoint x: 715, endPoint y: 535, distance: 251.3
click at [715, 534] on div "To activate drag with keyboard, press Alt + Enter. Once in keyboard drag state,…" at bounding box center [522, 319] width 987 height 435
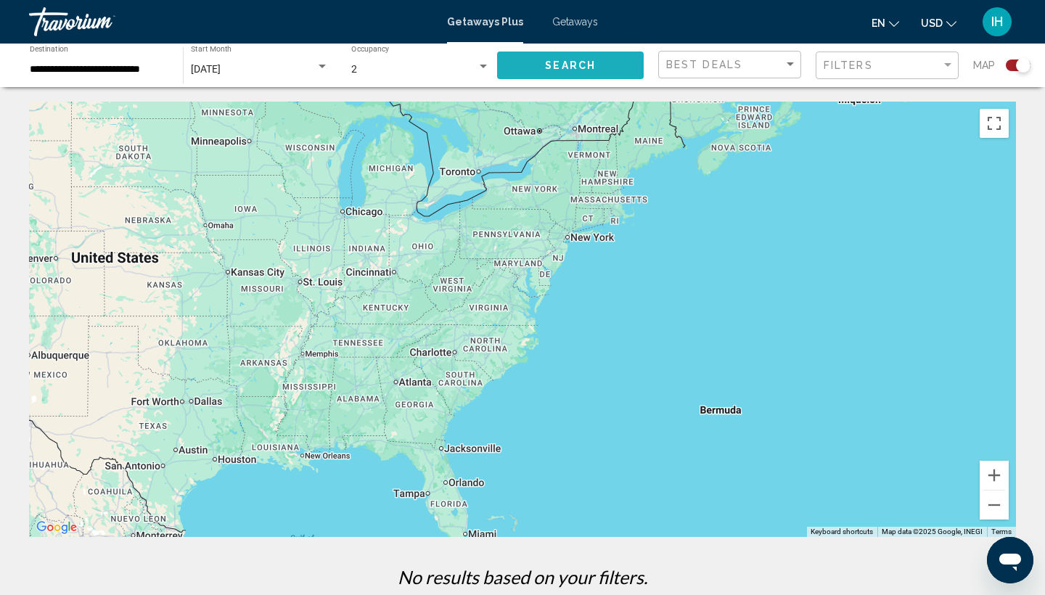
click at [545, 69] on span "Search" at bounding box center [570, 66] width 51 height 12
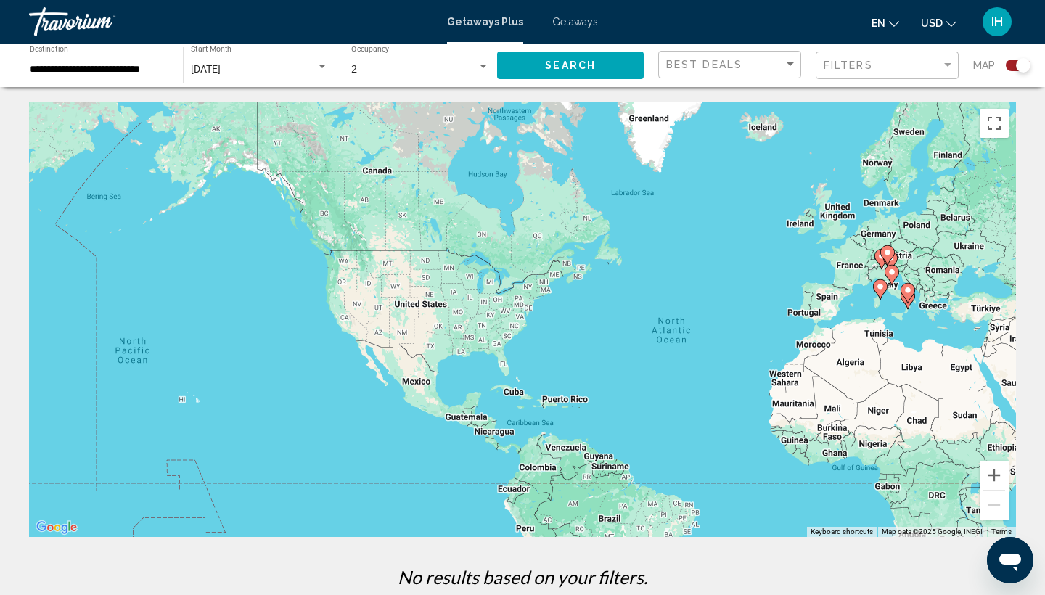
click at [575, 27] on span "Getaways" at bounding box center [575, 22] width 46 height 12
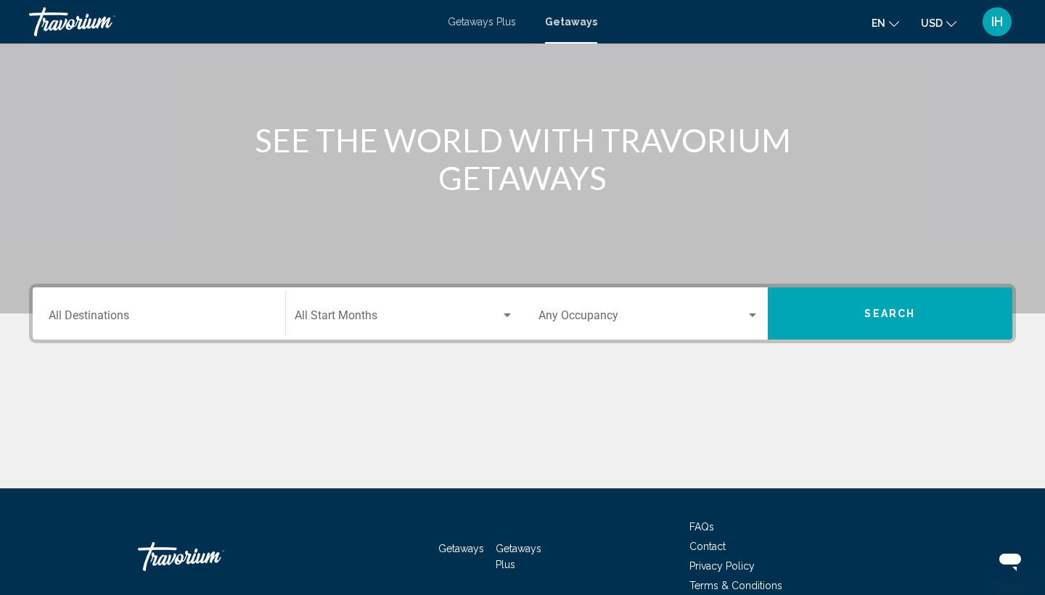
click at [210, 319] on input "Destination All Destinations" at bounding box center [159, 318] width 221 height 13
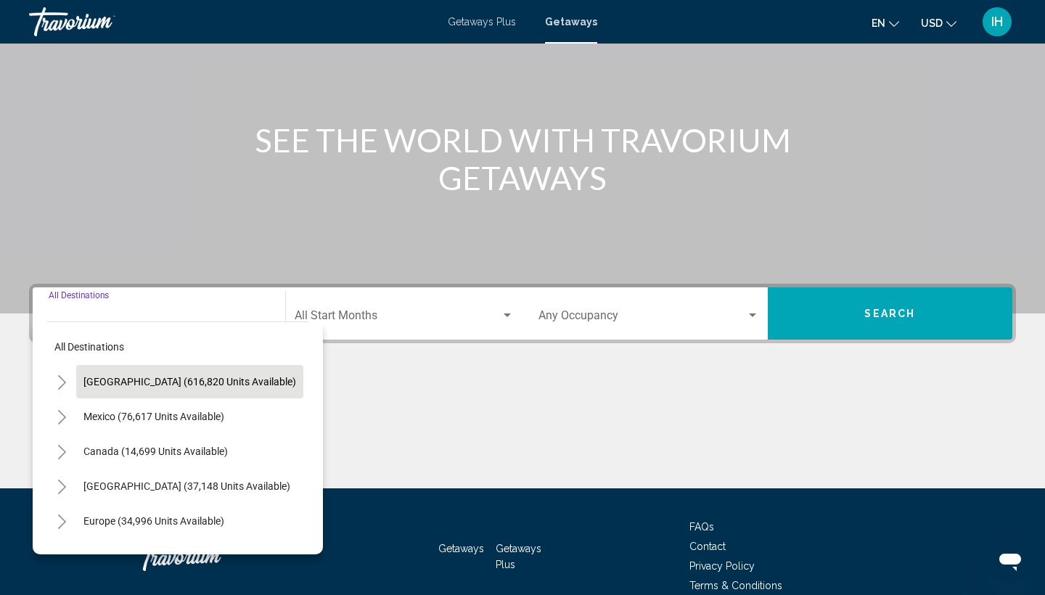
scroll to position [193, 0]
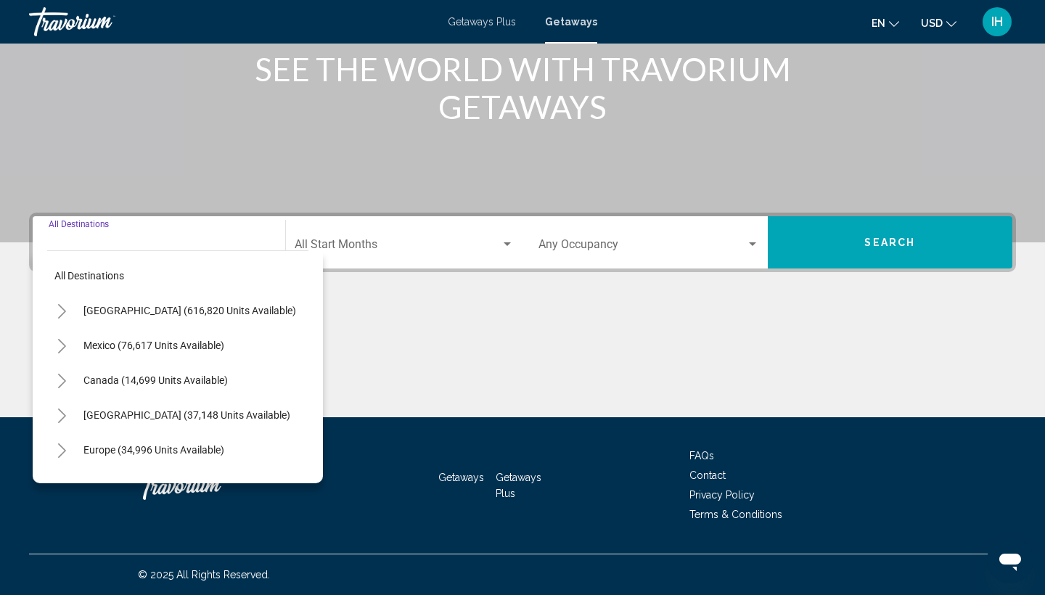
click at [60, 319] on button "Toggle United States (616,820 units available)" at bounding box center [61, 310] width 29 height 29
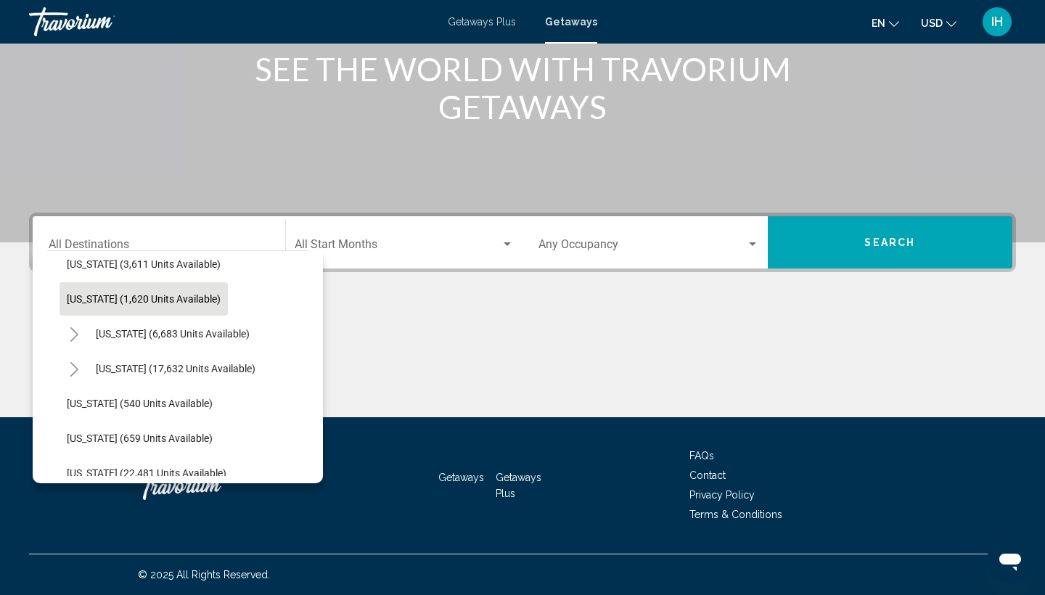
scroll to position [992, 2]
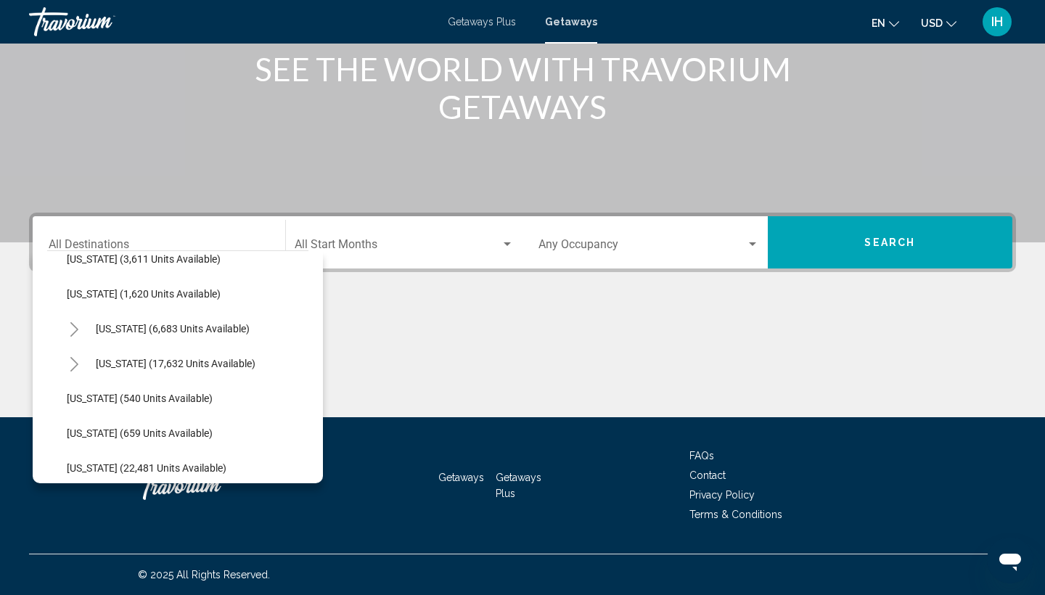
click at [69, 332] on icon "Toggle New York (6,683 units available)" at bounding box center [74, 329] width 11 height 15
click at [103, 367] on span "New York (5,406 units available)" at bounding box center [158, 364] width 154 height 12
type input "**********"
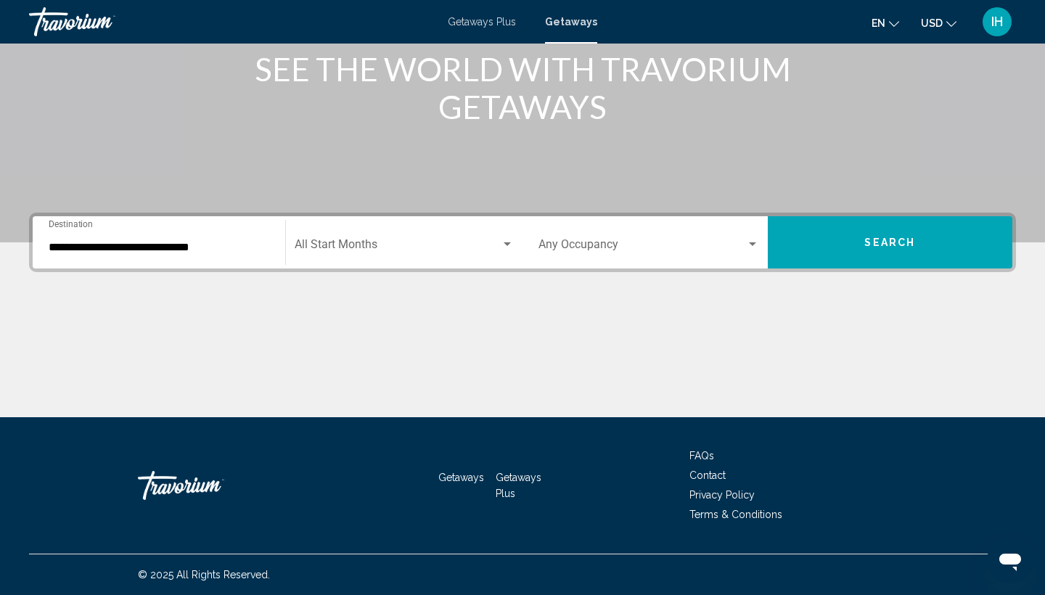
click at [582, 239] on div "Occupancy Any Occupancy" at bounding box center [649, 243] width 221 height 46
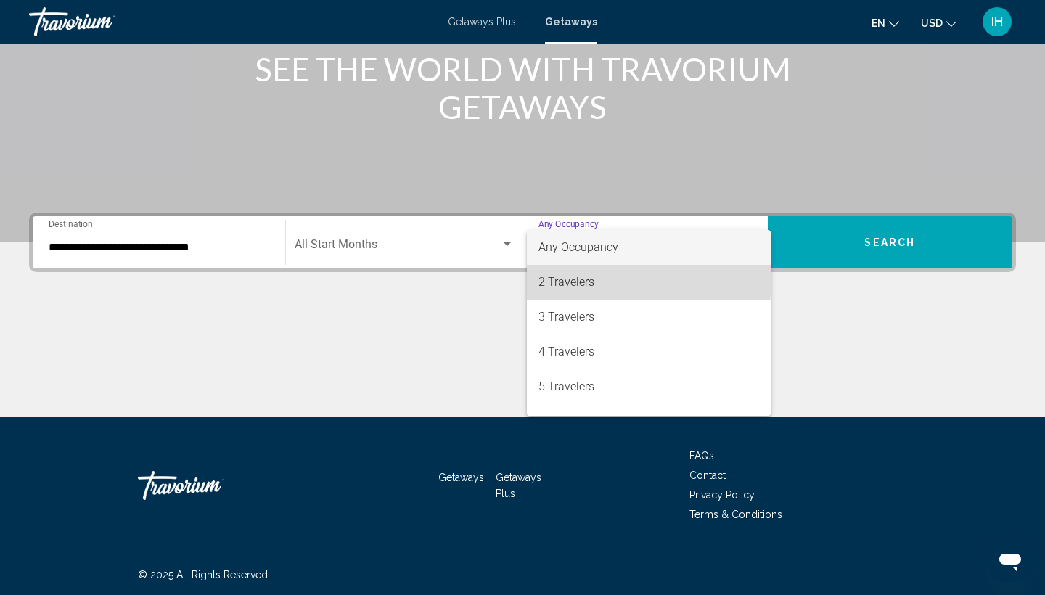
click at [578, 278] on span "2 Travelers" at bounding box center [649, 282] width 221 height 35
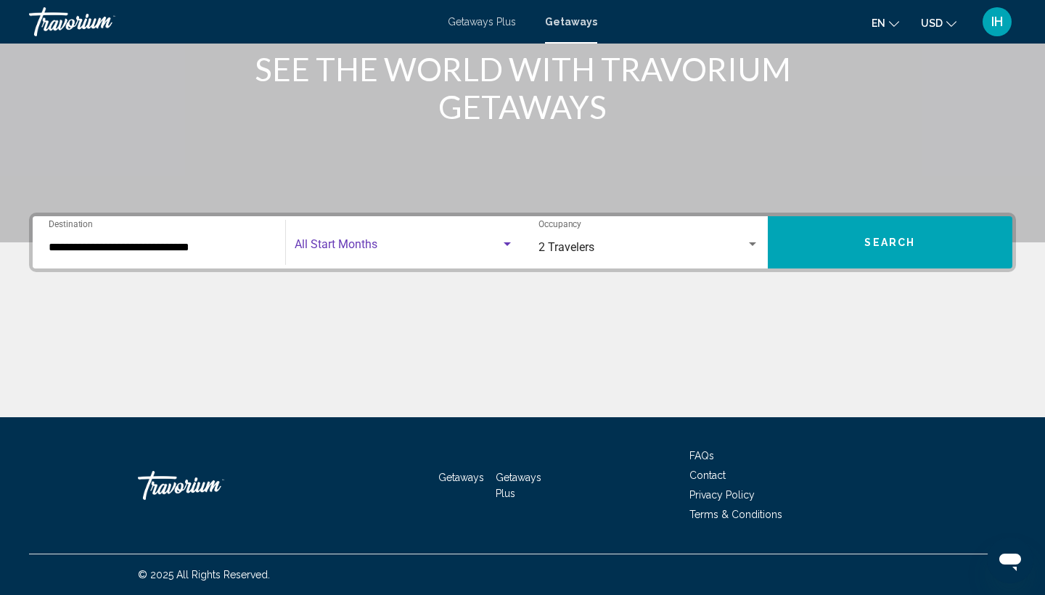
click at [429, 251] on span "Search widget" at bounding box center [398, 247] width 207 height 13
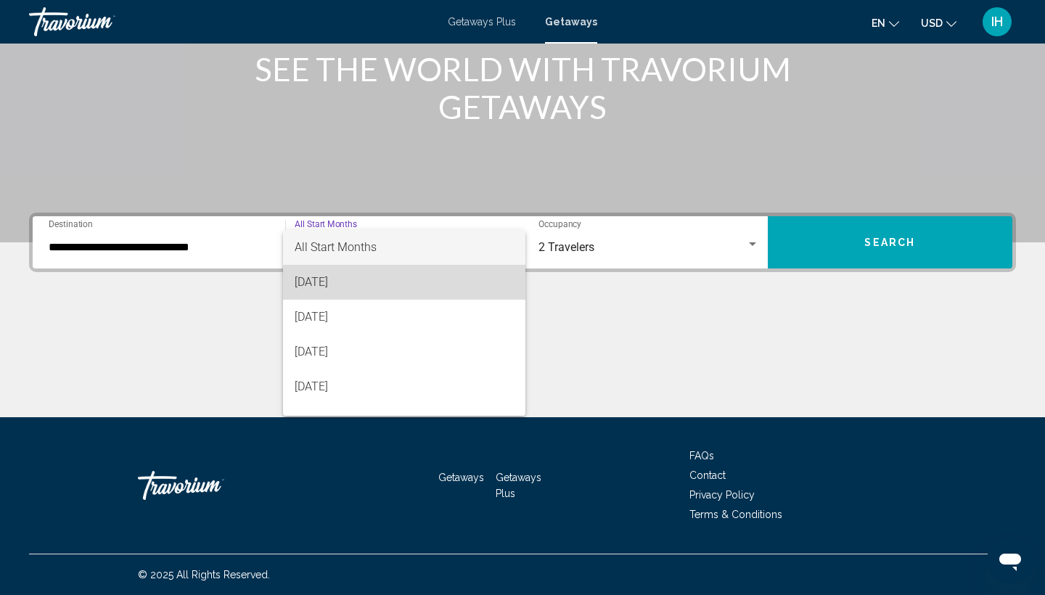
click at [408, 281] on span "August 2025" at bounding box center [405, 282] width 220 height 35
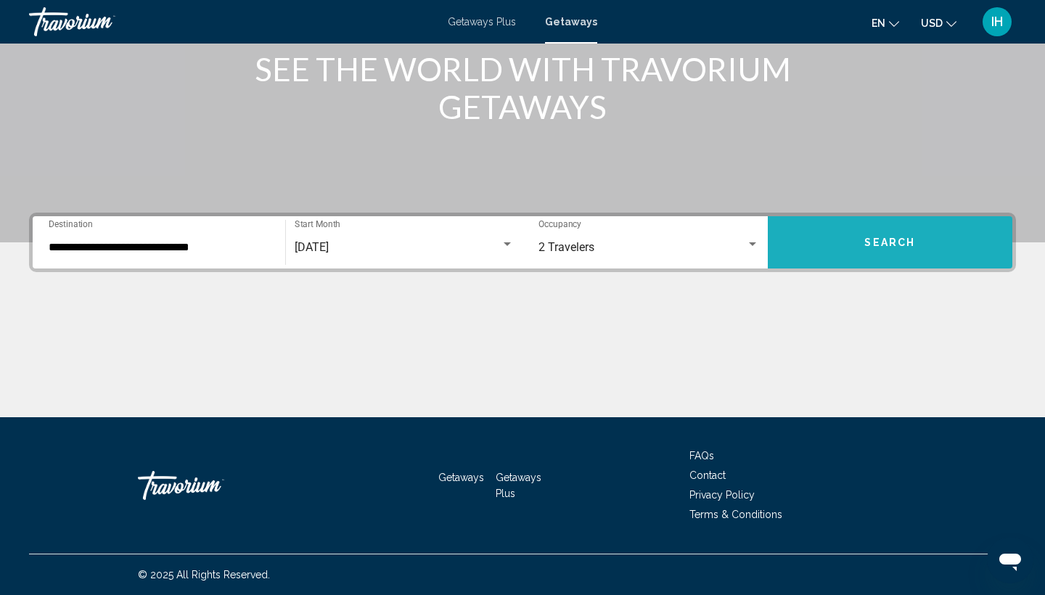
click at [836, 238] on button "Search" at bounding box center [890, 242] width 245 height 52
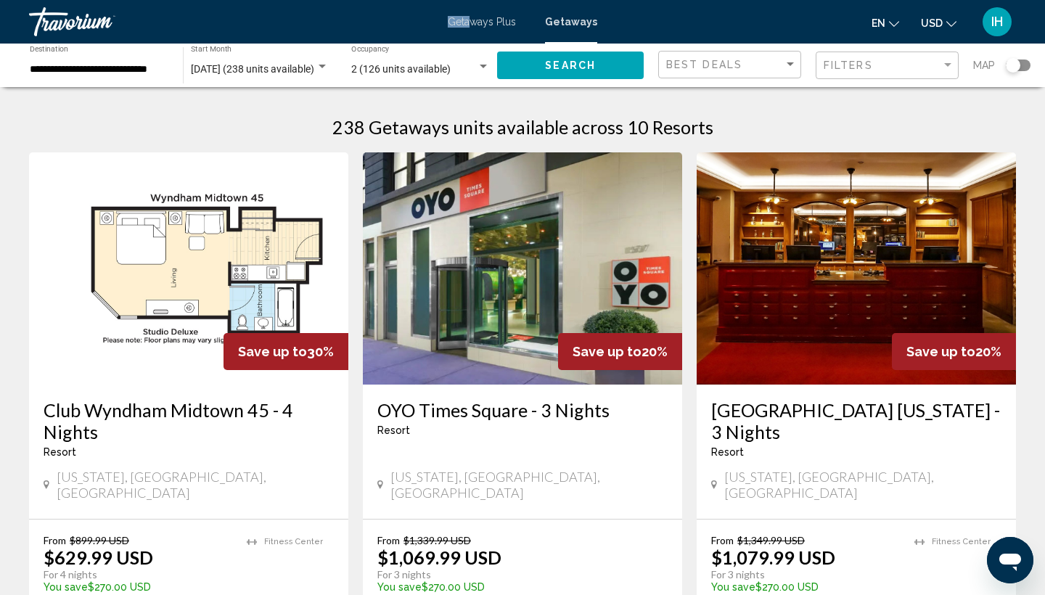
click at [475, 16] on div "Getaways Plus Getaways en English Español Français Italiano Português русский U…" at bounding box center [522, 22] width 1045 height 30
